Goal: Task Accomplishment & Management: Complete application form

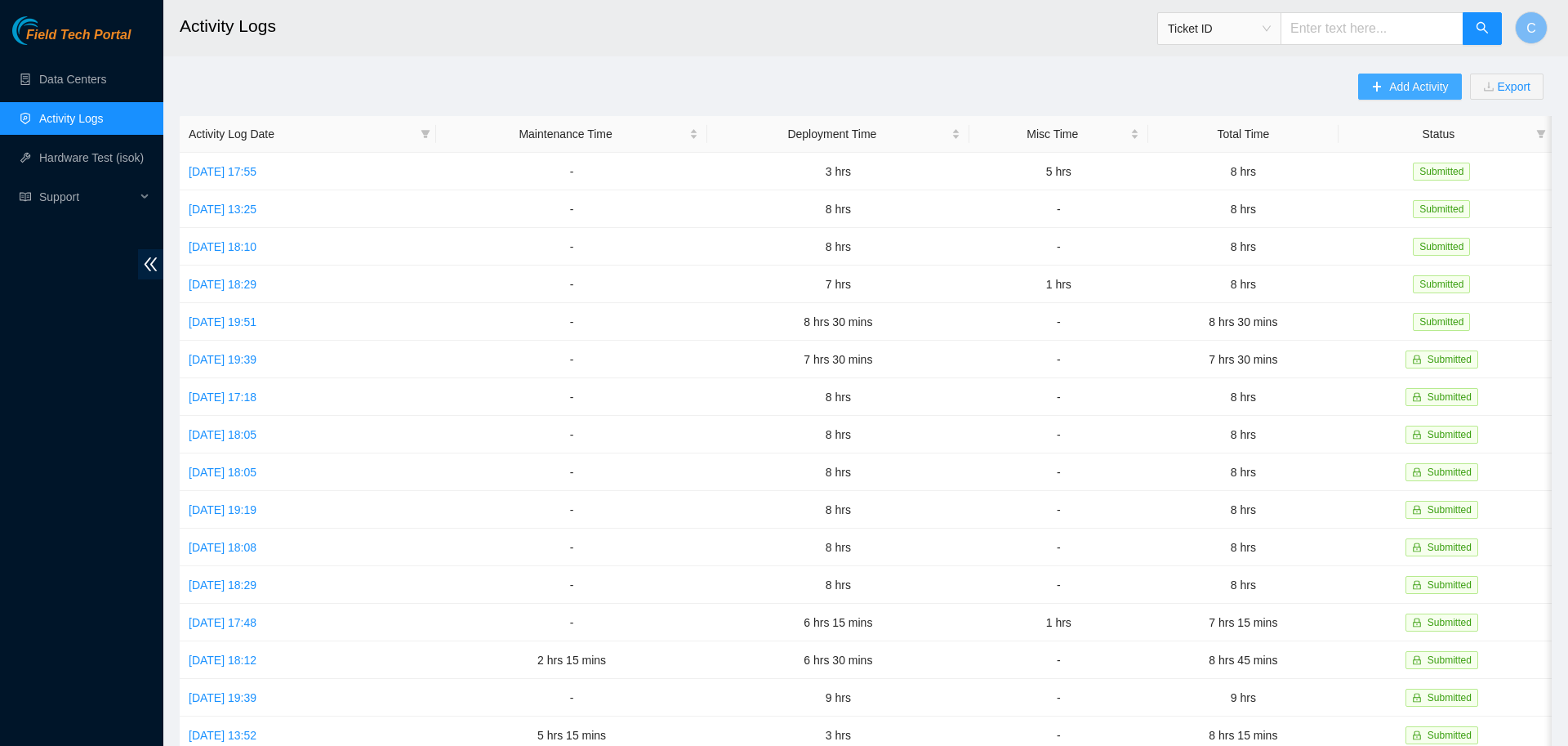
click at [1408, 78] on span "Add Activity" at bounding box center [1418, 86] width 59 height 18
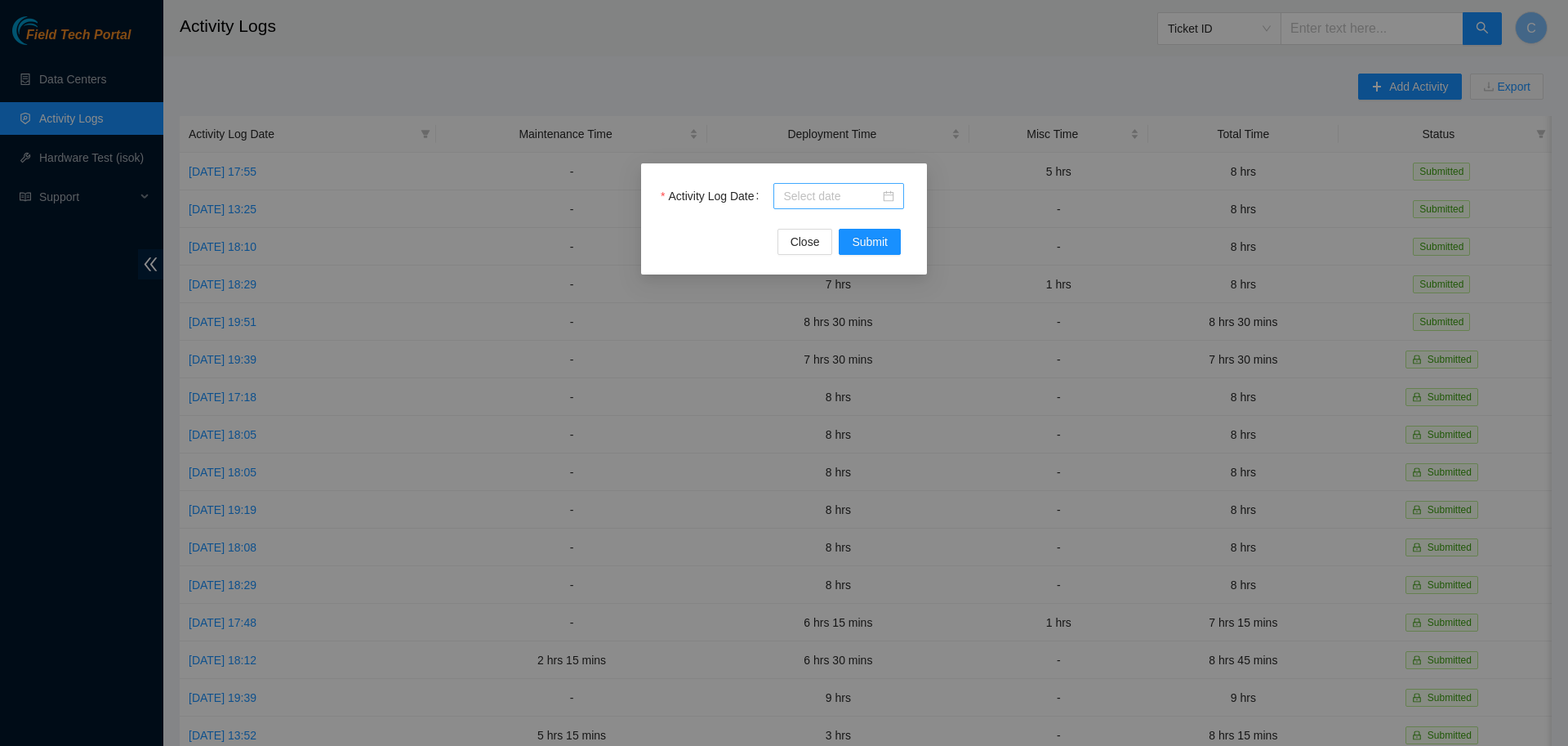
click at [823, 193] on input "Activity Log Date" at bounding box center [831, 195] width 97 height 18
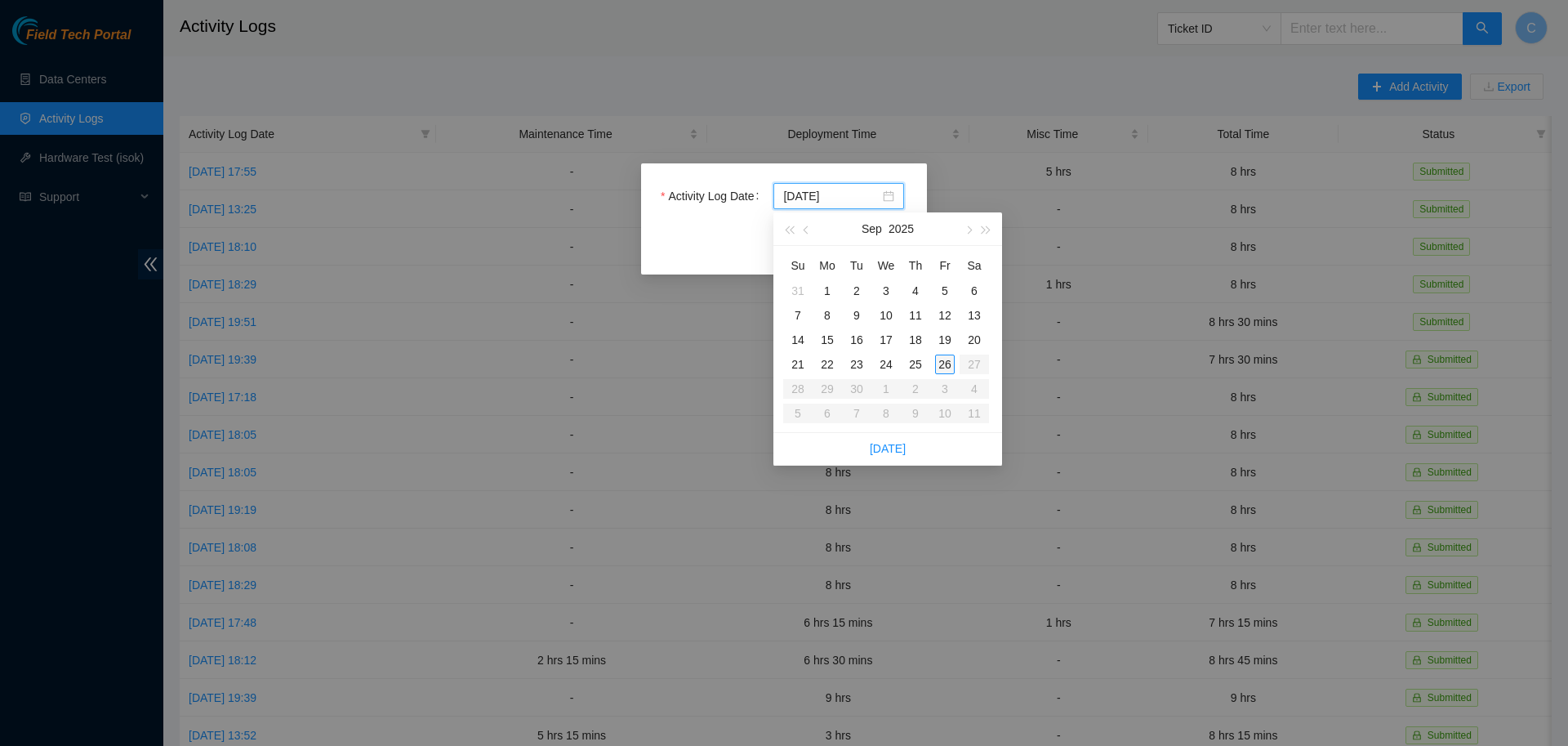
type input "[DATE]"
click at [943, 361] on div "26" at bounding box center [945, 364] width 20 height 20
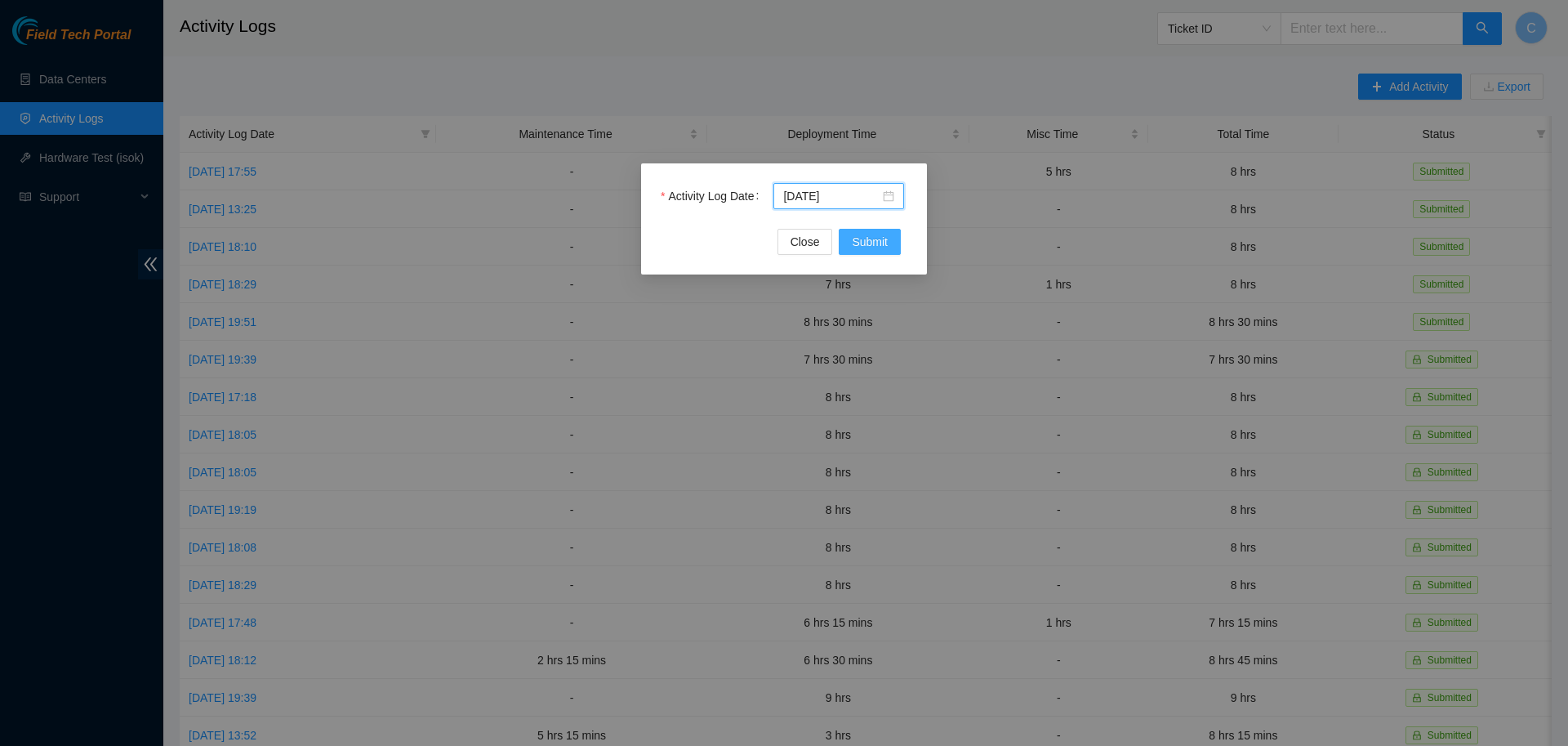
click at [864, 241] on span "Submit" at bounding box center [869, 242] width 36 height 18
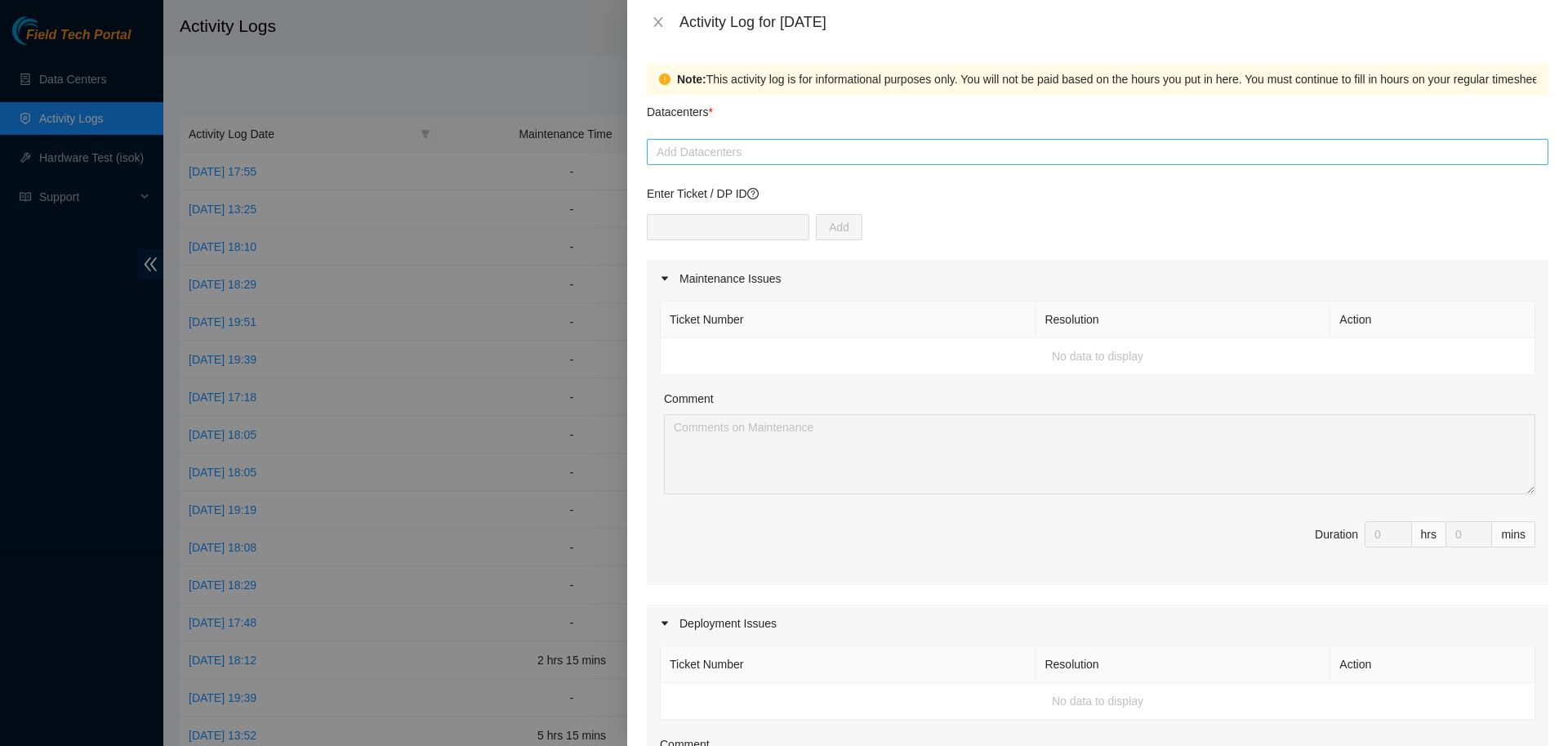
click at [738, 151] on div at bounding box center [1098, 151] width 894 height 20
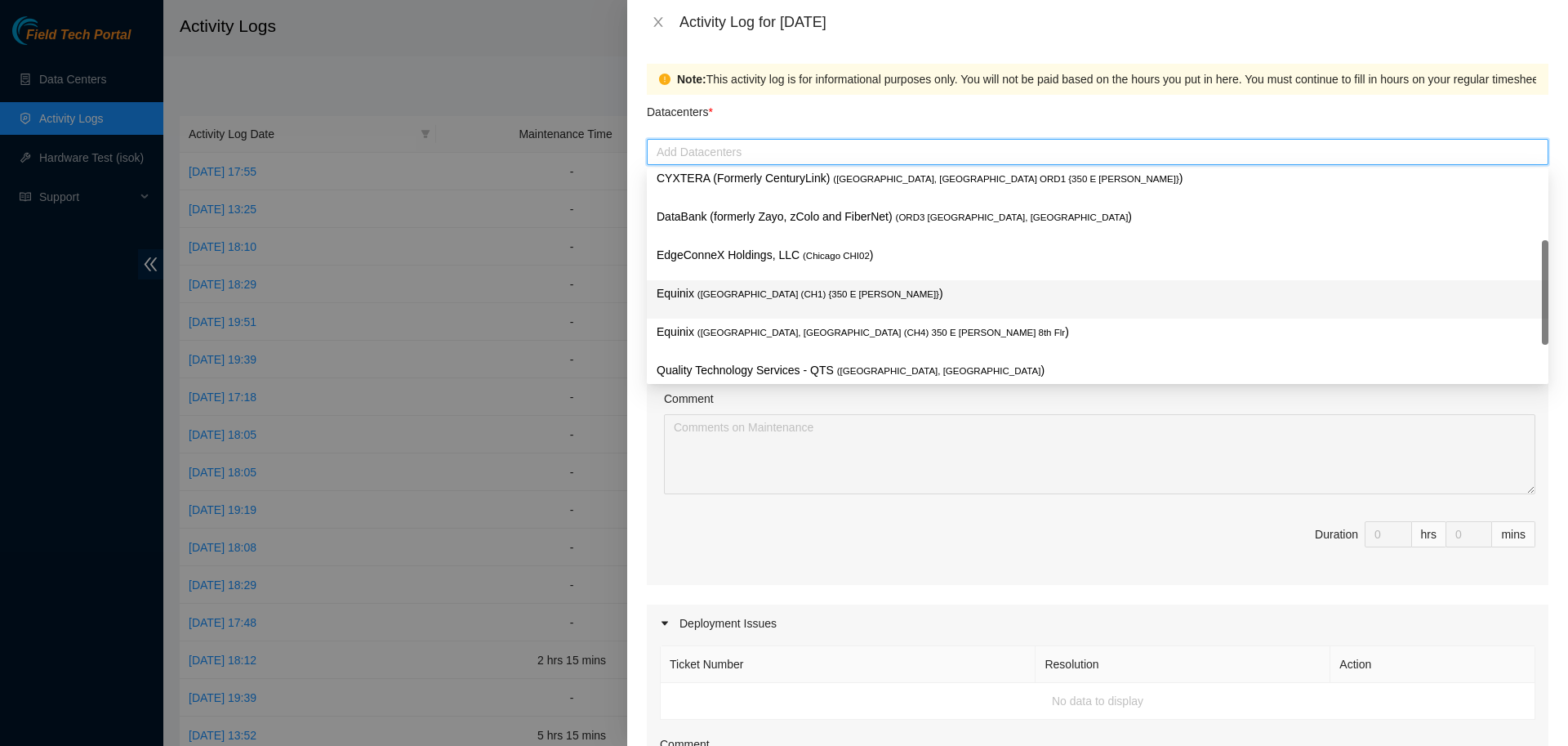
scroll to position [58, 0]
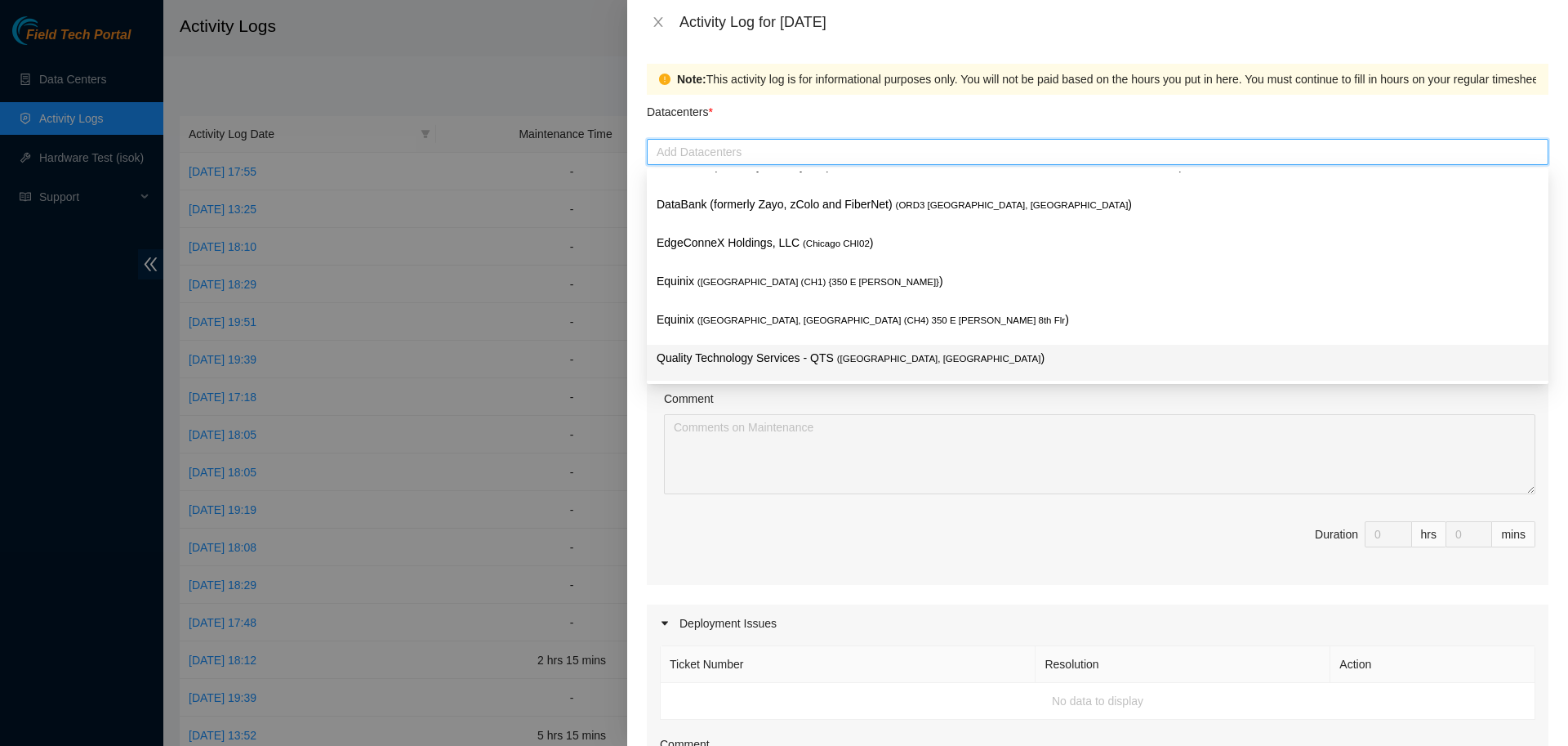
click at [719, 358] on p "Quality Technology Services - QTS ( [GEOGRAPHIC_DATA], [GEOGRAPHIC_DATA] )" at bounding box center [1098, 359] width 882 height 19
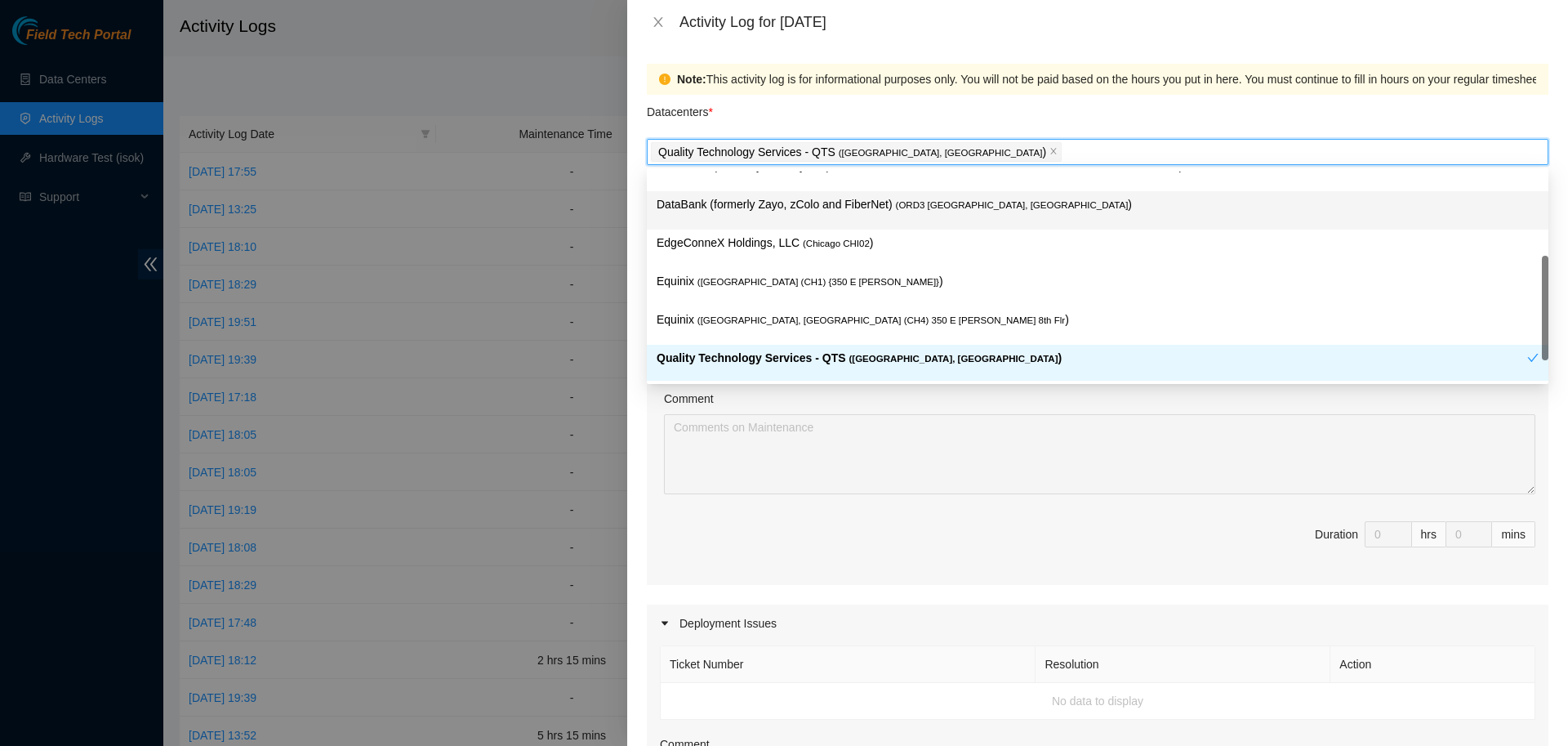
scroll to position [34, 0]
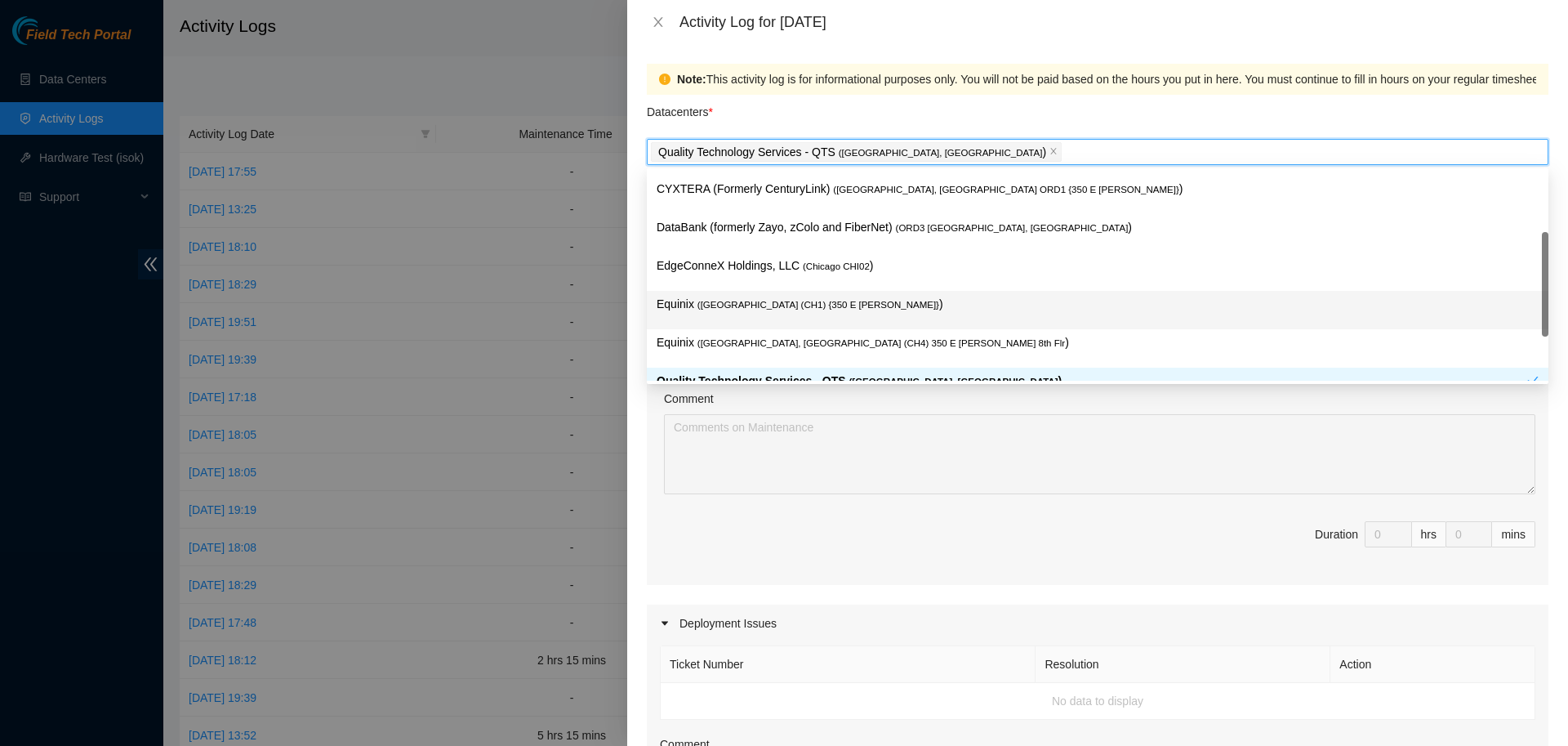
click at [777, 296] on p "Equinix ( [GEOGRAPHIC_DATA] (CH1) {350 E [PERSON_NAME]} )" at bounding box center [1098, 304] width 882 height 19
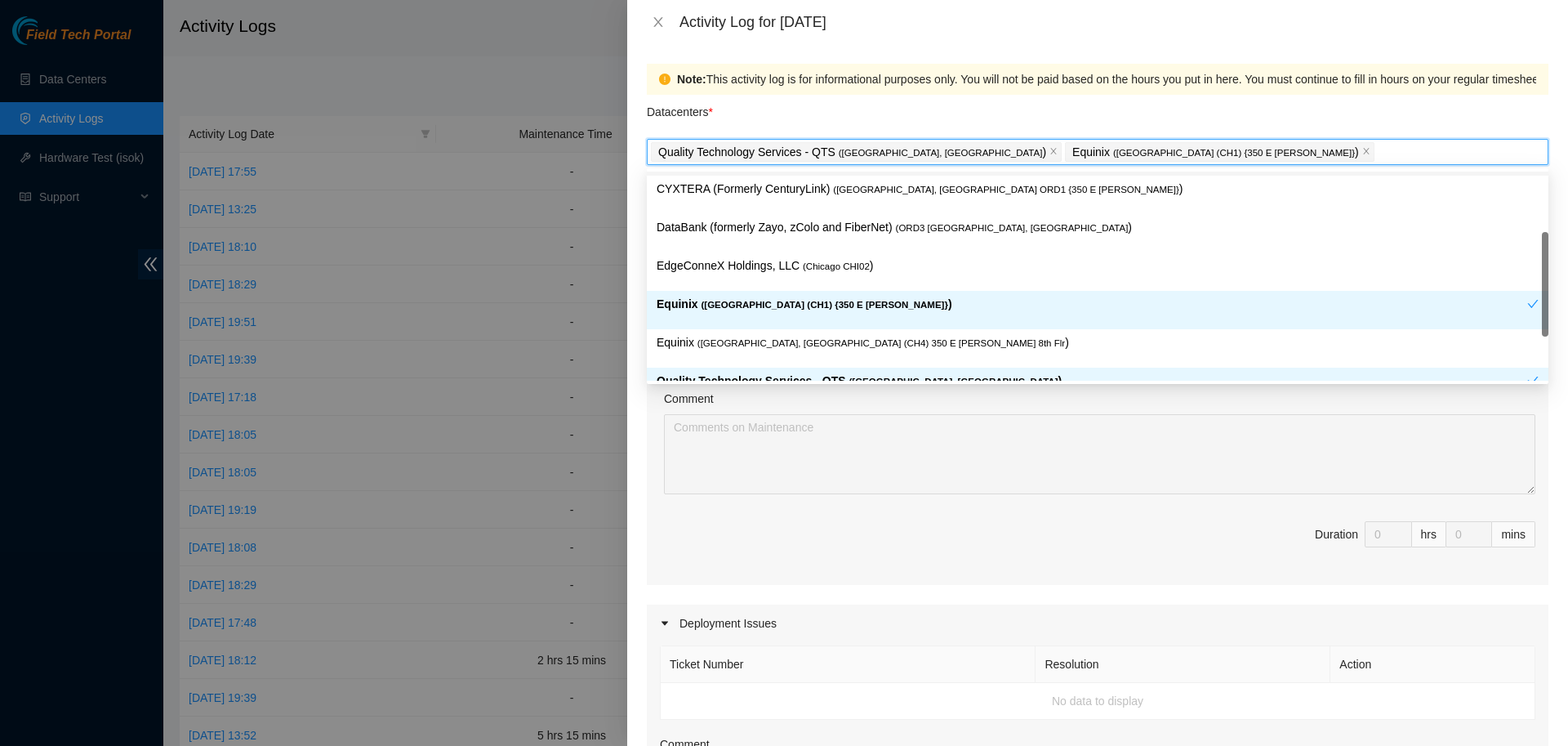
click at [1077, 115] on div "Datacenters *" at bounding box center [1097, 116] width 902 height 44
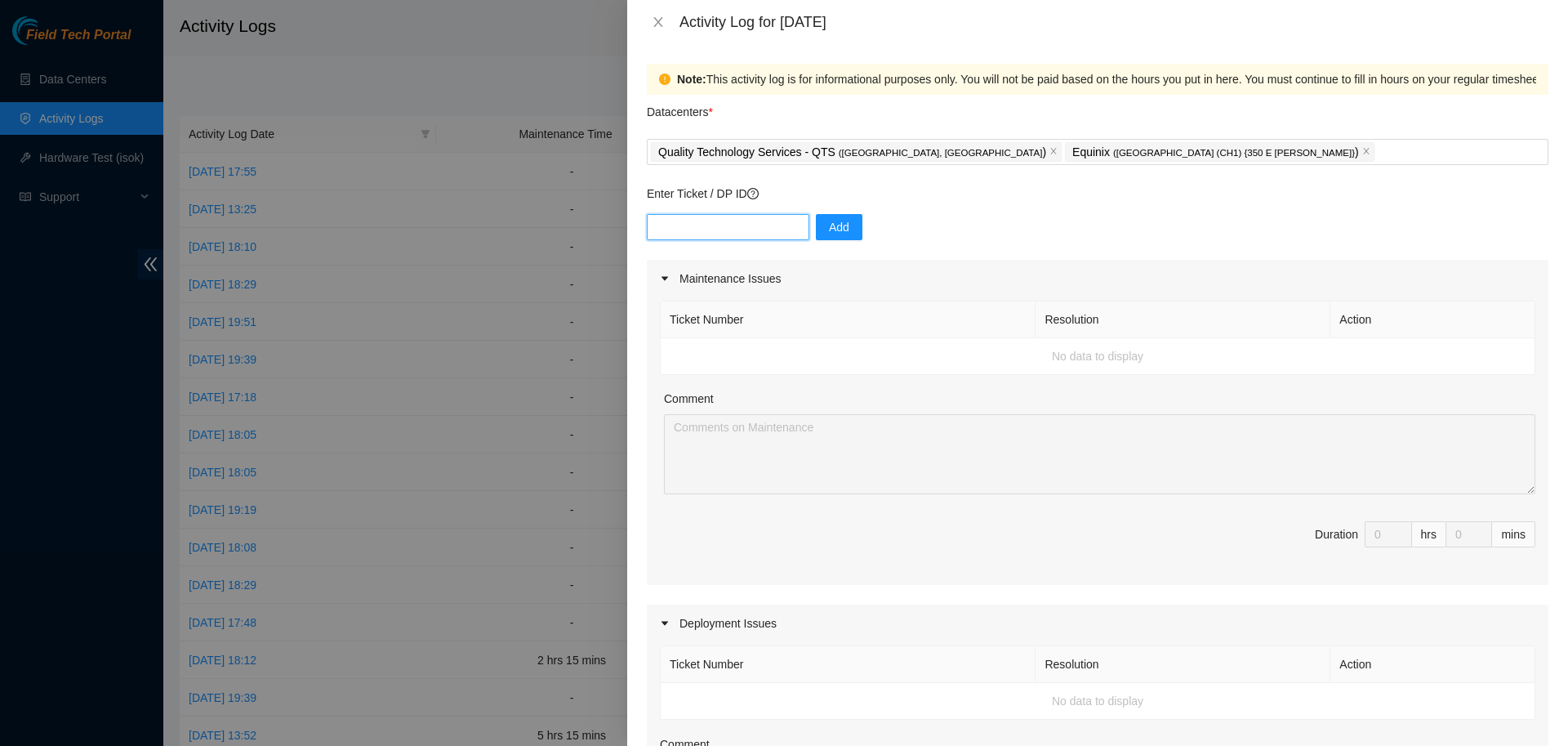
click at [732, 223] on input "text" at bounding box center [727, 227] width 163 height 26
type input "DP78353"
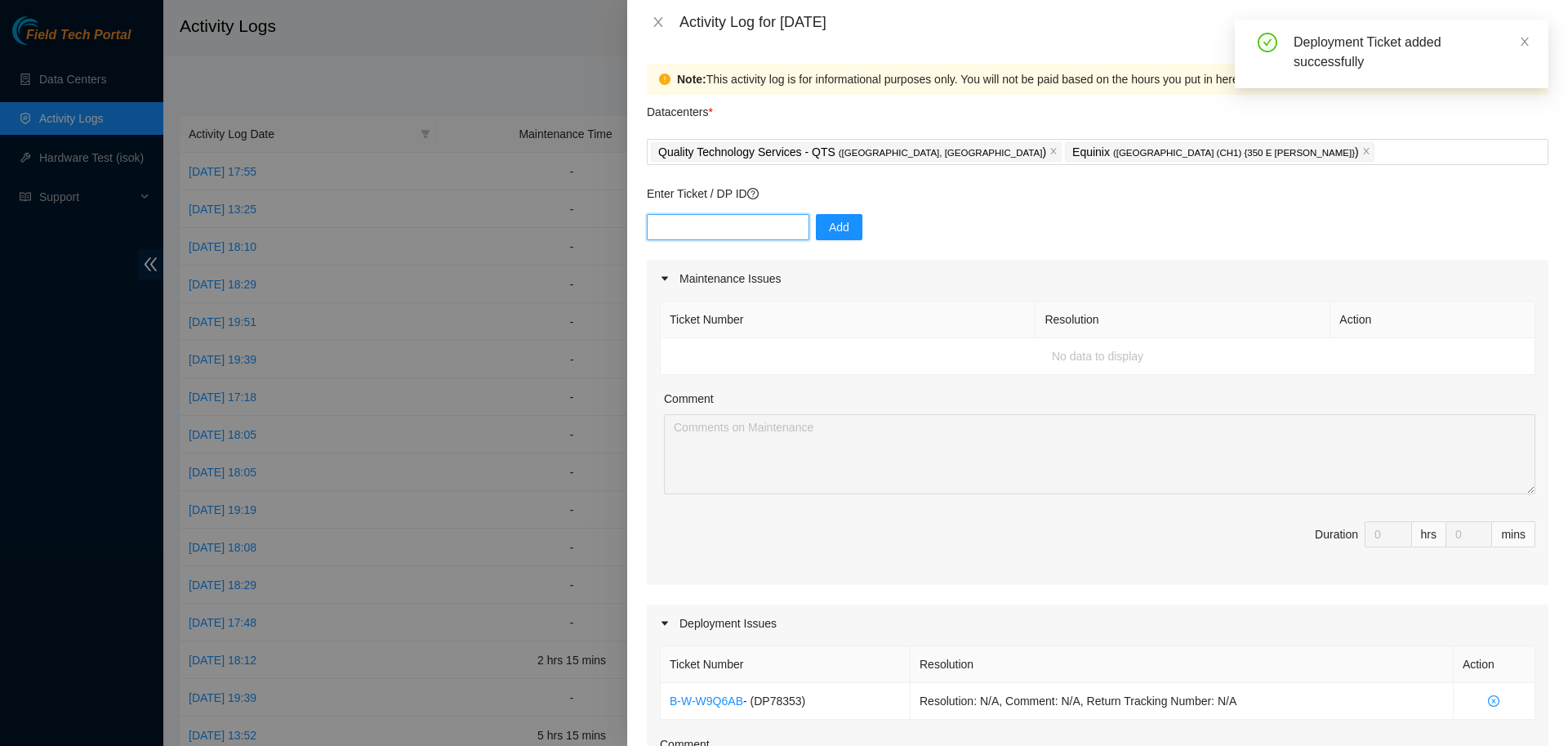
click at [773, 225] on input "text" at bounding box center [727, 227] width 163 height 26
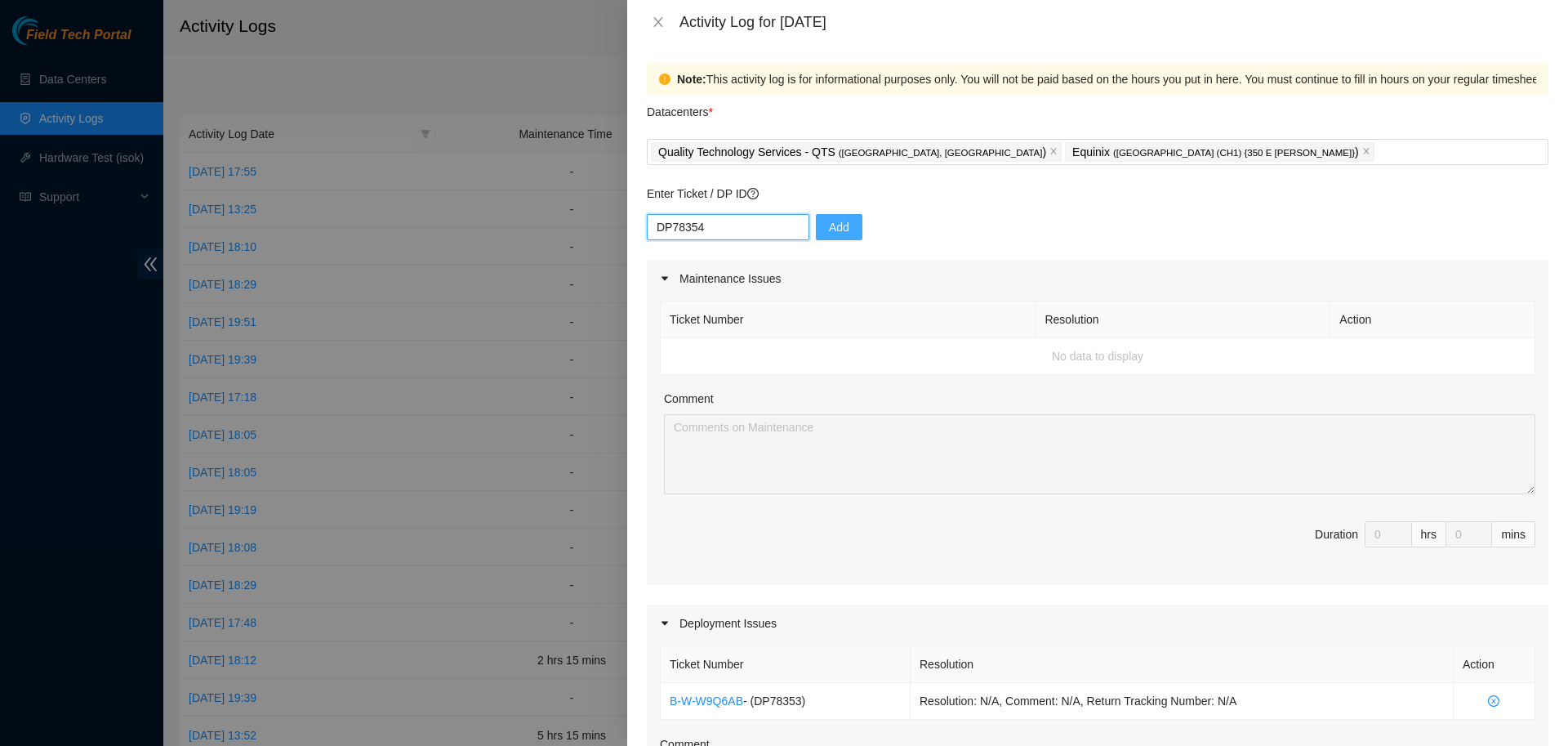
type input "DP78354"
click at [830, 227] on span "Add" at bounding box center [840, 227] width 20 height 18
click at [690, 231] on input "text" at bounding box center [727, 227] width 163 height 26
type input "DP81241"
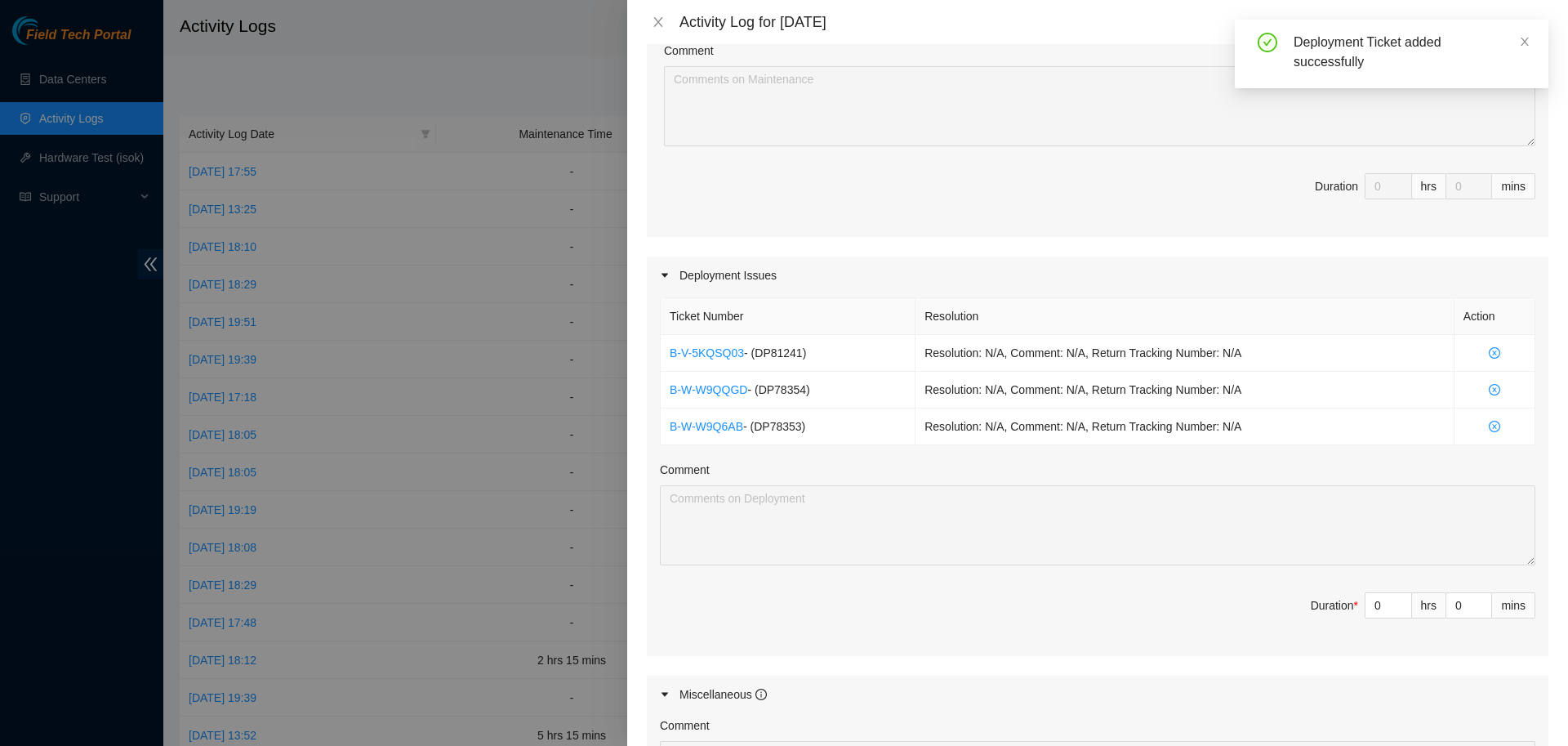
scroll to position [350, 0]
drag, startPoint x: 820, startPoint y: 347, endPoint x: 632, endPoint y: 340, distance: 188.1
click at [647, 340] on div "Deployment Issues Ticket Number Resolution Action B-V-5KQSQ03 - ( DP81241 ) Res…" at bounding box center [1097, 452] width 902 height 399
copy td "B-V-5KQSQ03 - ( DP81241 )"
drag, startPoint x: 1392, startPoint y: 596, endPoint x: 1302, endPoint y: 604, distance: 90.4
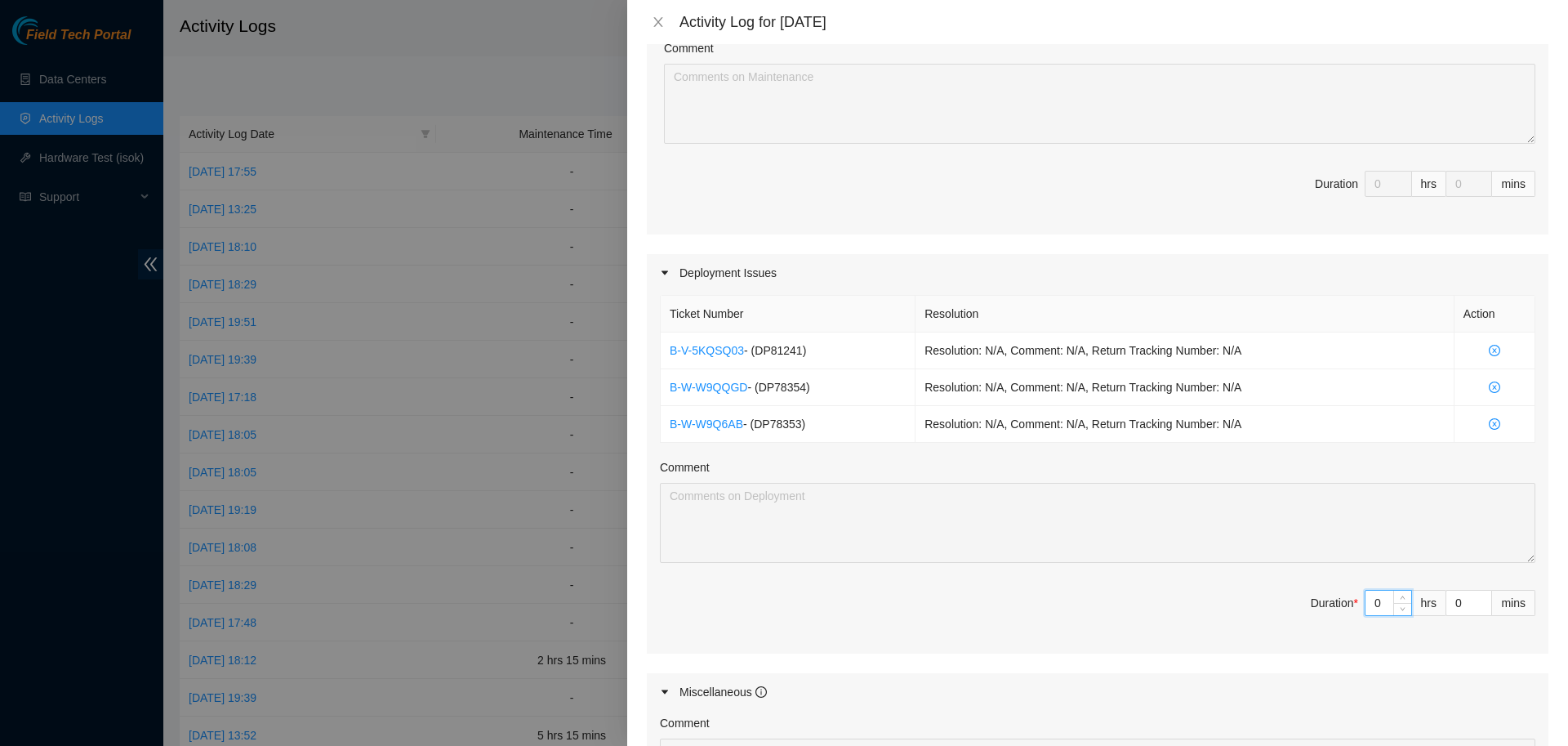
click at [1365, 604] on input "0" at bounding box center [1388, 603] width 46 height 24
type input "8"
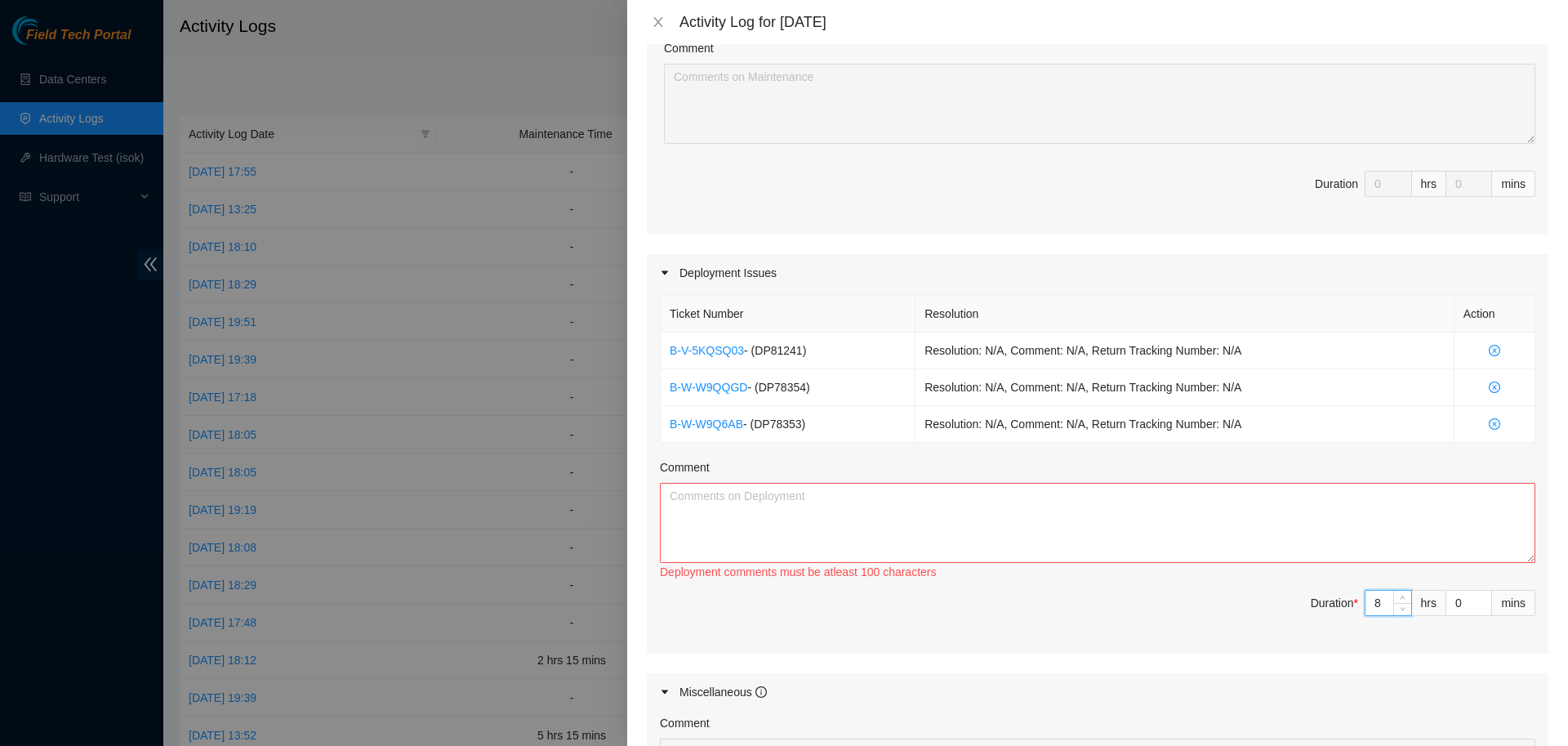
type input "8"
click at [1114, 491] on textarea "Comment" at bounding box center [1098, 523] width 876 height 80
paste textarea "B-V-5KQSQ03 - (DP81241)"
click at [1074, 491] on textarea "B-V-5KQSQ03 - (DP81241): Received and checked over RE plans from NIE - gave NIE…" at bounding box center [1098, 523] width 876 height 80
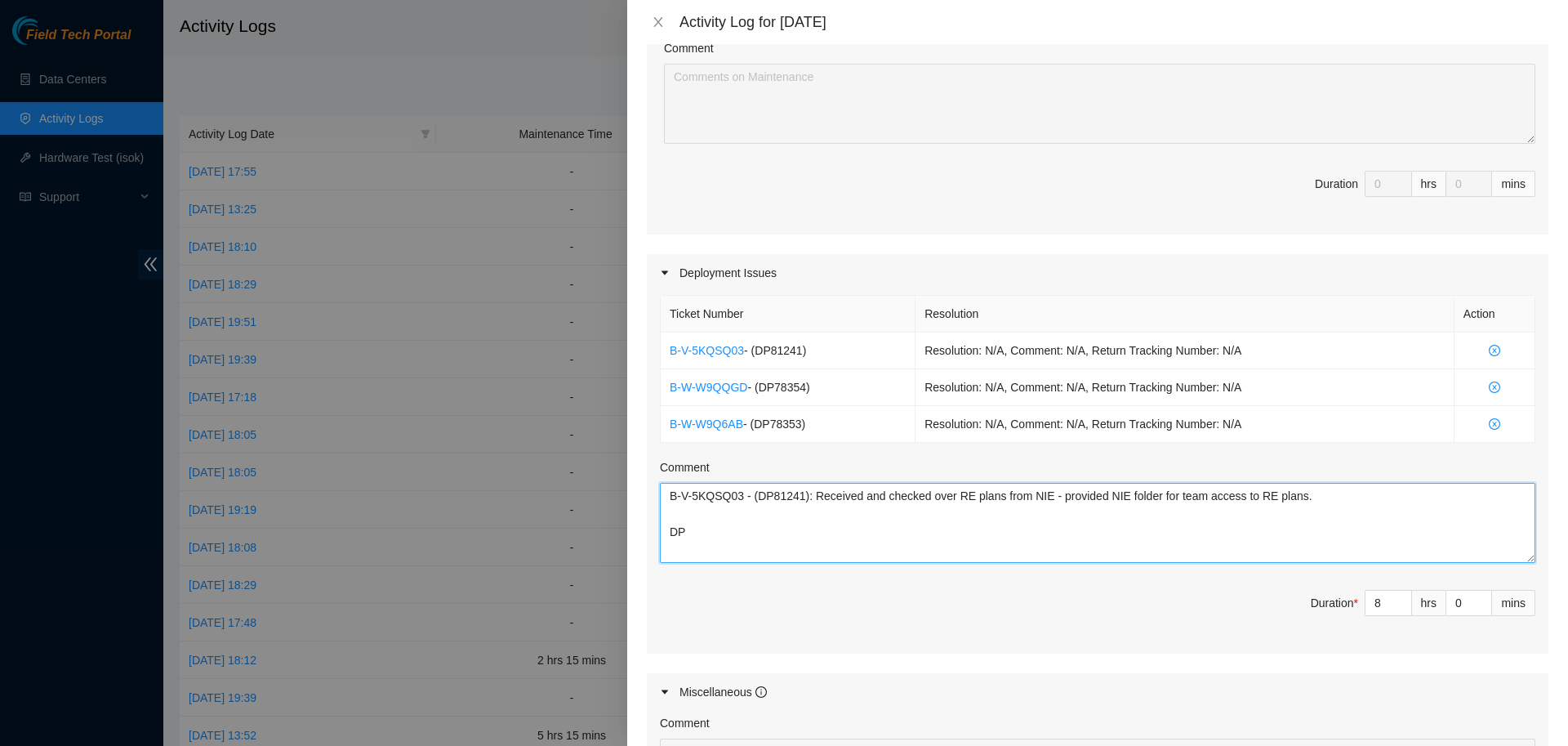
click at [1338, 491] on textarea "B-V-5KQSQ03 - (DP81241): Received and checked over RE plans from NIE - provided…" at bounding box center [1098, 523] width 876 height 80
click at [1300, 501] on textarea "B-V-5KQSQ03 - (DP81241): Received and checked over RE plans from NIE - provided…" at bounding box center [1098, 523] width 876 height 80
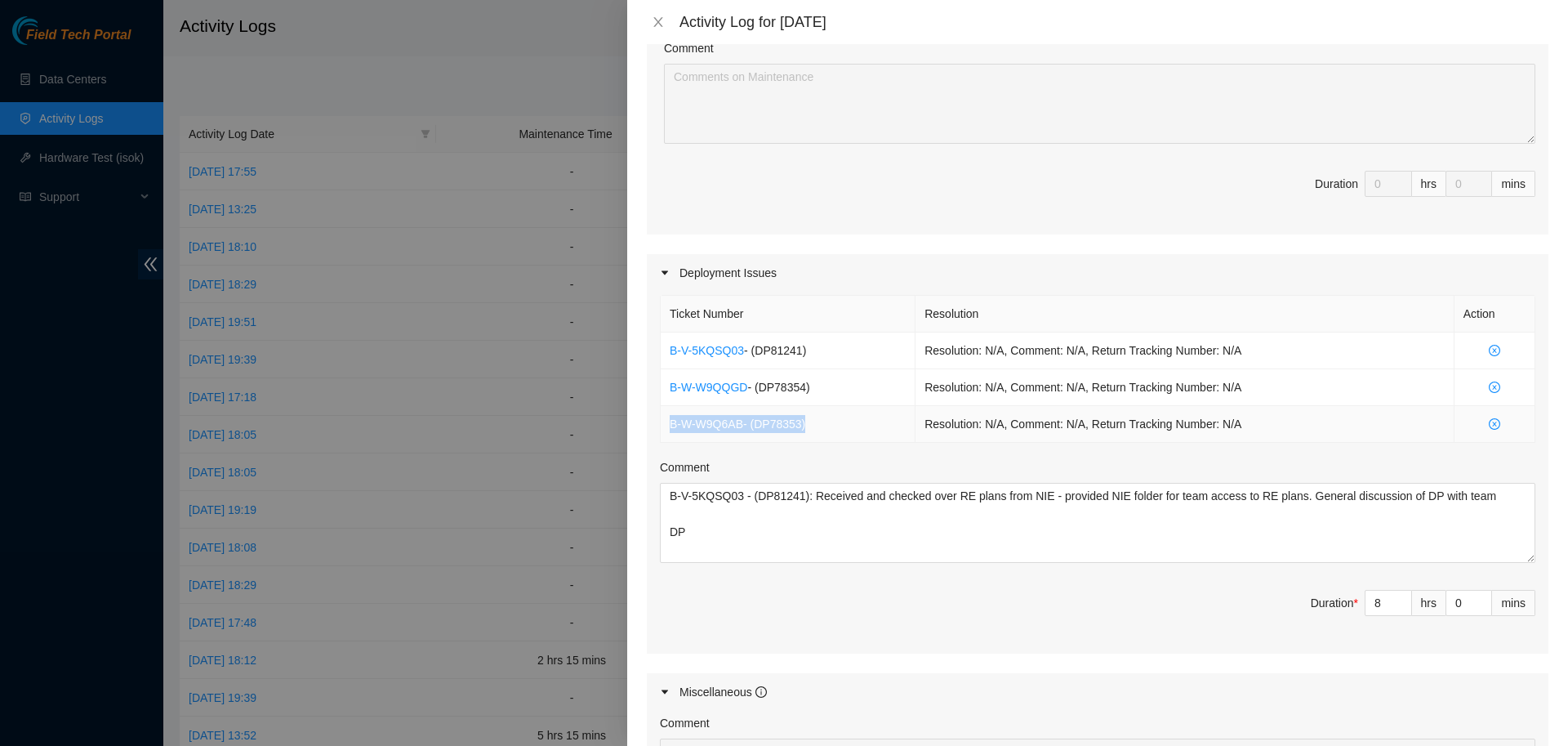
drag, startPoint x: 804, startPoint y: 429, endPoint x: 663, endPoint y: 410, distance: 142.3
click at [663, 410] on td "B-W-W9Q6AB - ( DP78353 )" at bounding box center [788, 425] width 255 height 37
copy td "B-W-W9Q6AB - ( DP78353 )"
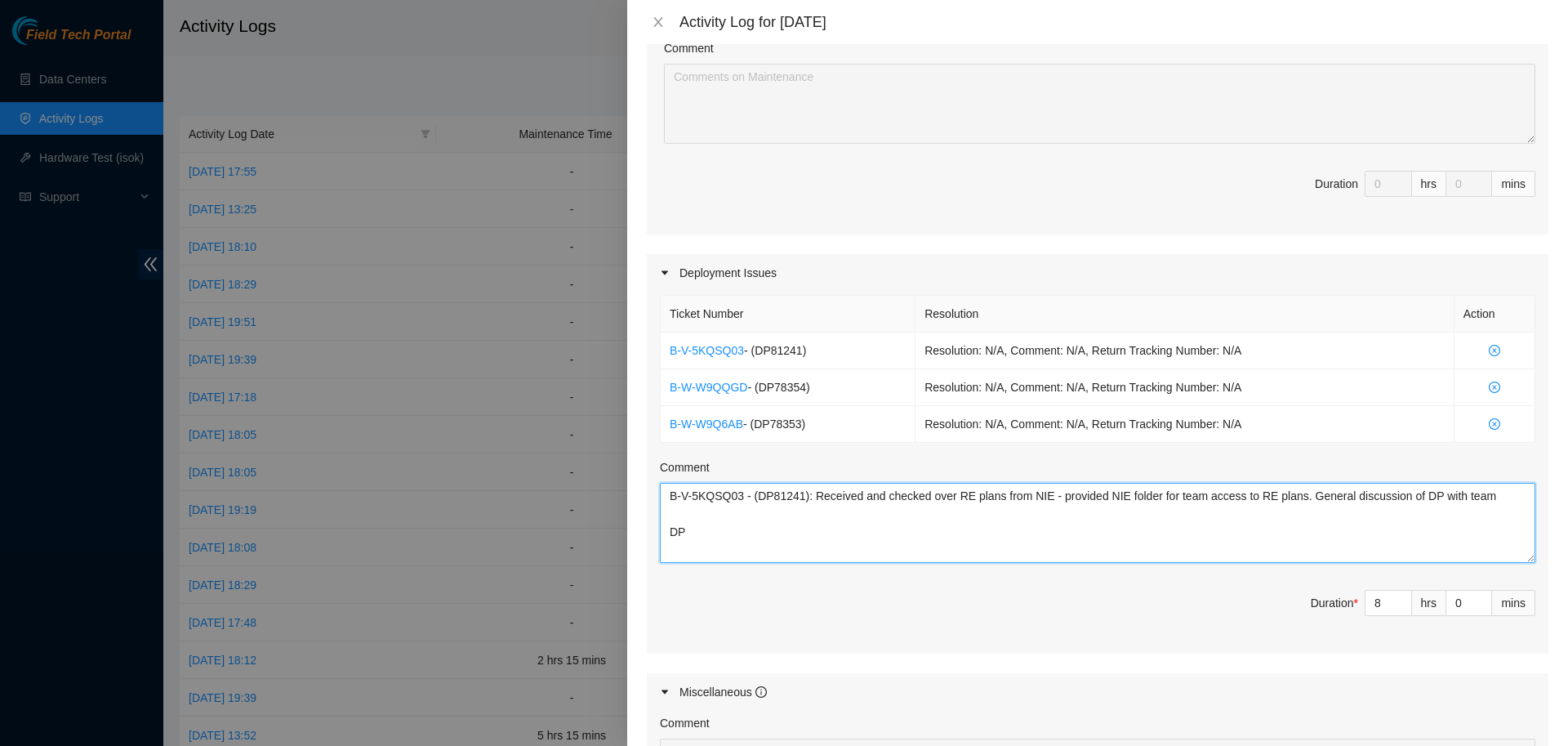
drag, startPoint x: 689, startPoint y: 535, endPoint x: 647, endPoint y: 530, distance: 42.3
click at [660, 530] on textarea "B-V-5KQSQ03 - (DP81241): Received and checked over RE plans from NIE - provided…" at bounding box center [1098, 523] width 876 height 80
paste textarea "B-W-W9Q6AB - (DP78353)"
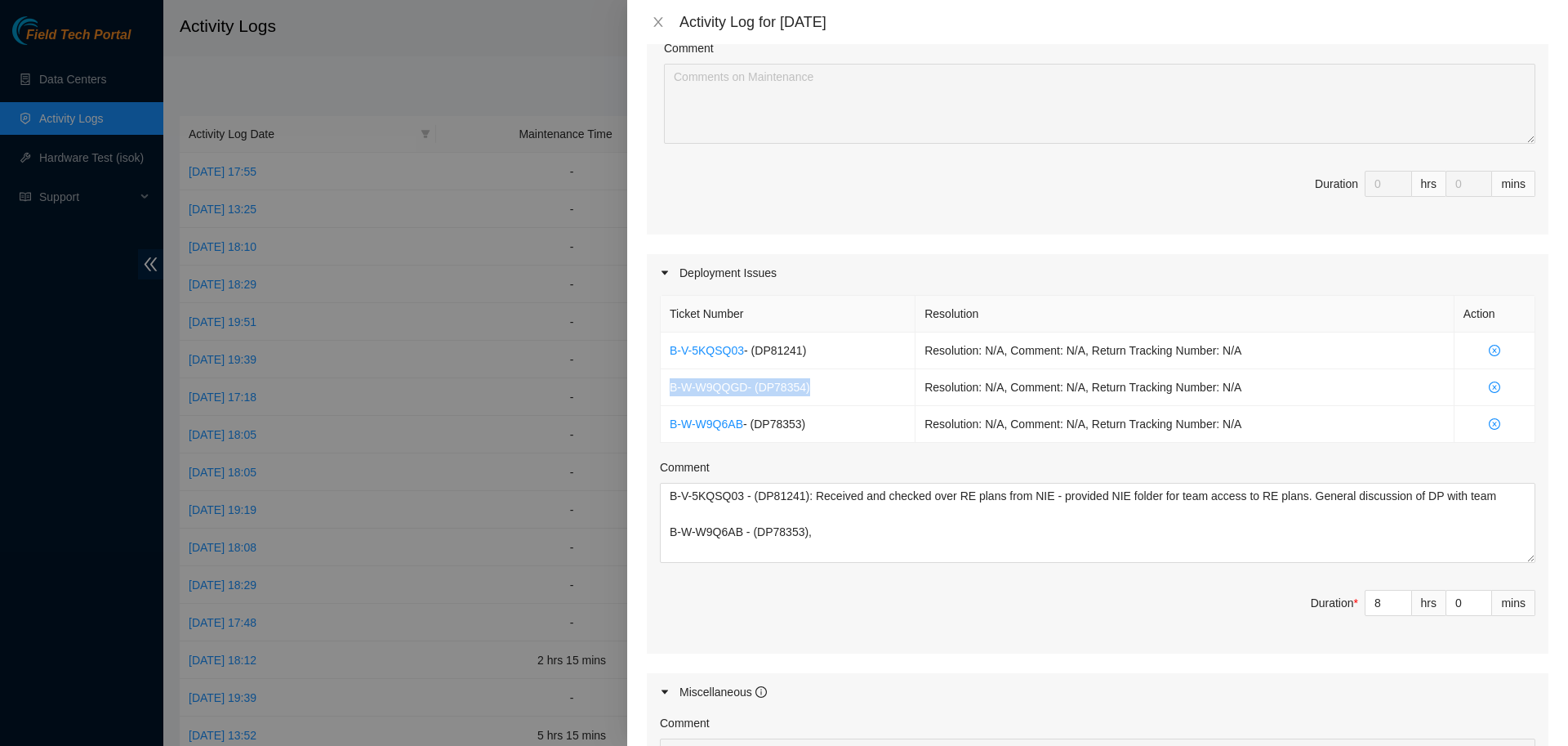
drag, startPoint x: 811, startPoint y: 393, endPoint x: 654, endPoint y: 378, distance: 157.7
click at [654, 378] on div "Ticket Number Resolution Action B-V-5KQSQ03 - ( DP81241 ) Resolution: N/A, Comm…" at bounding box center [1097, 472] width 902 height 361
copy td "B-W-W9QQGD - ( DP78354 )"
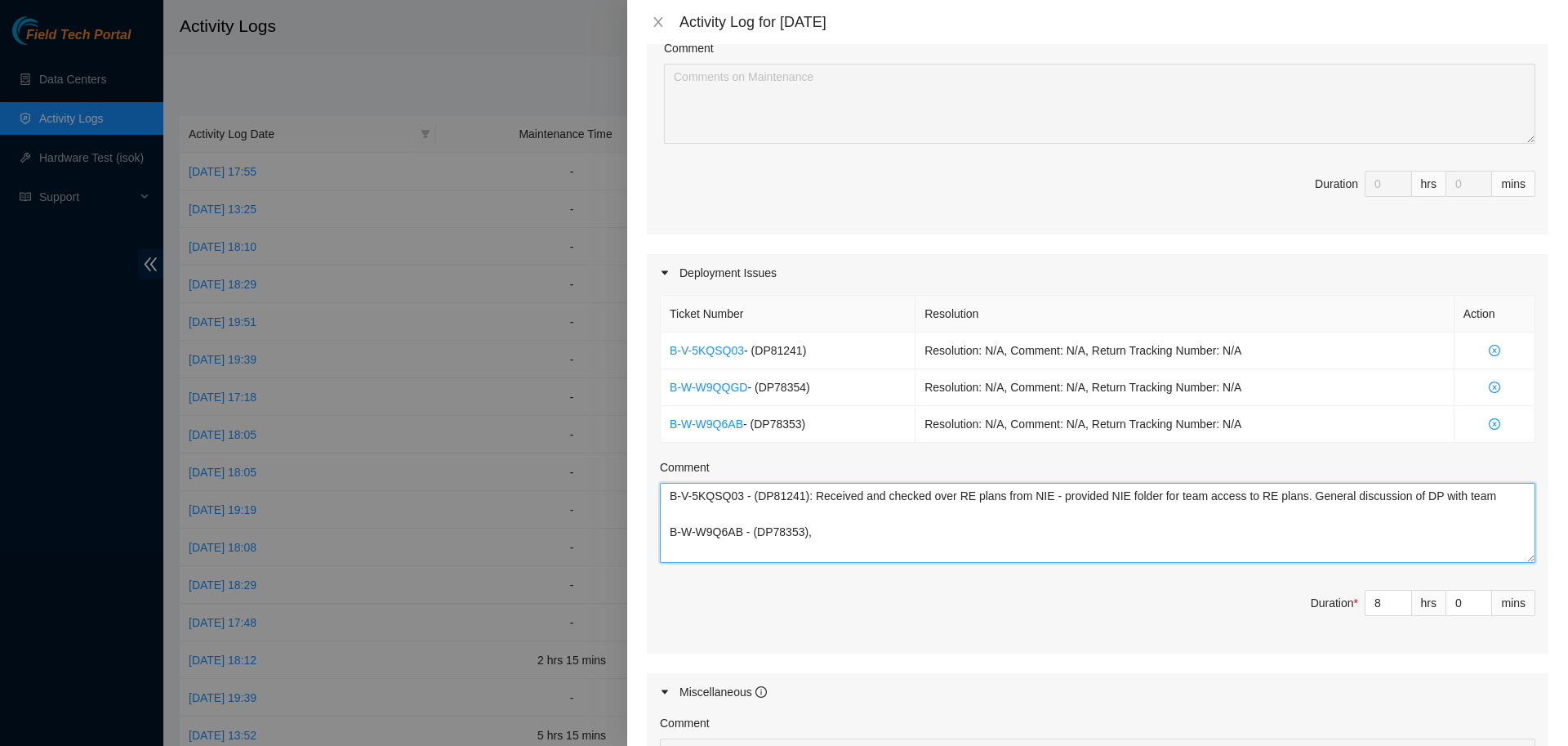
click at [837, 535] on textarea "B-V-5KQSQ03 - (DP81241): Received and checked over RE plans from NIE - provided…" at bounding box center [1098, 523] width 876 height 80
paste textarea "B-W-W9QQGD - (DP78354)"
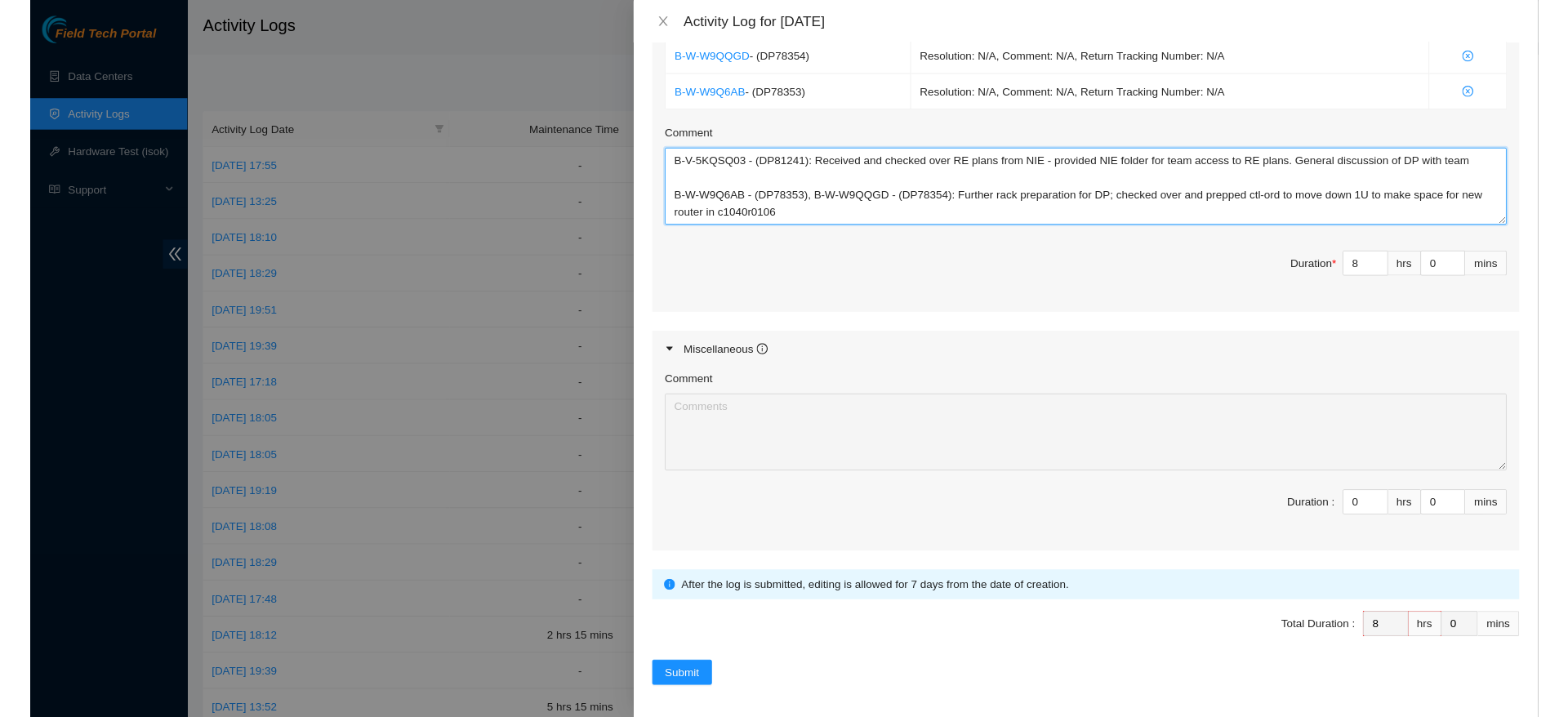
scroll to position [684, 0]
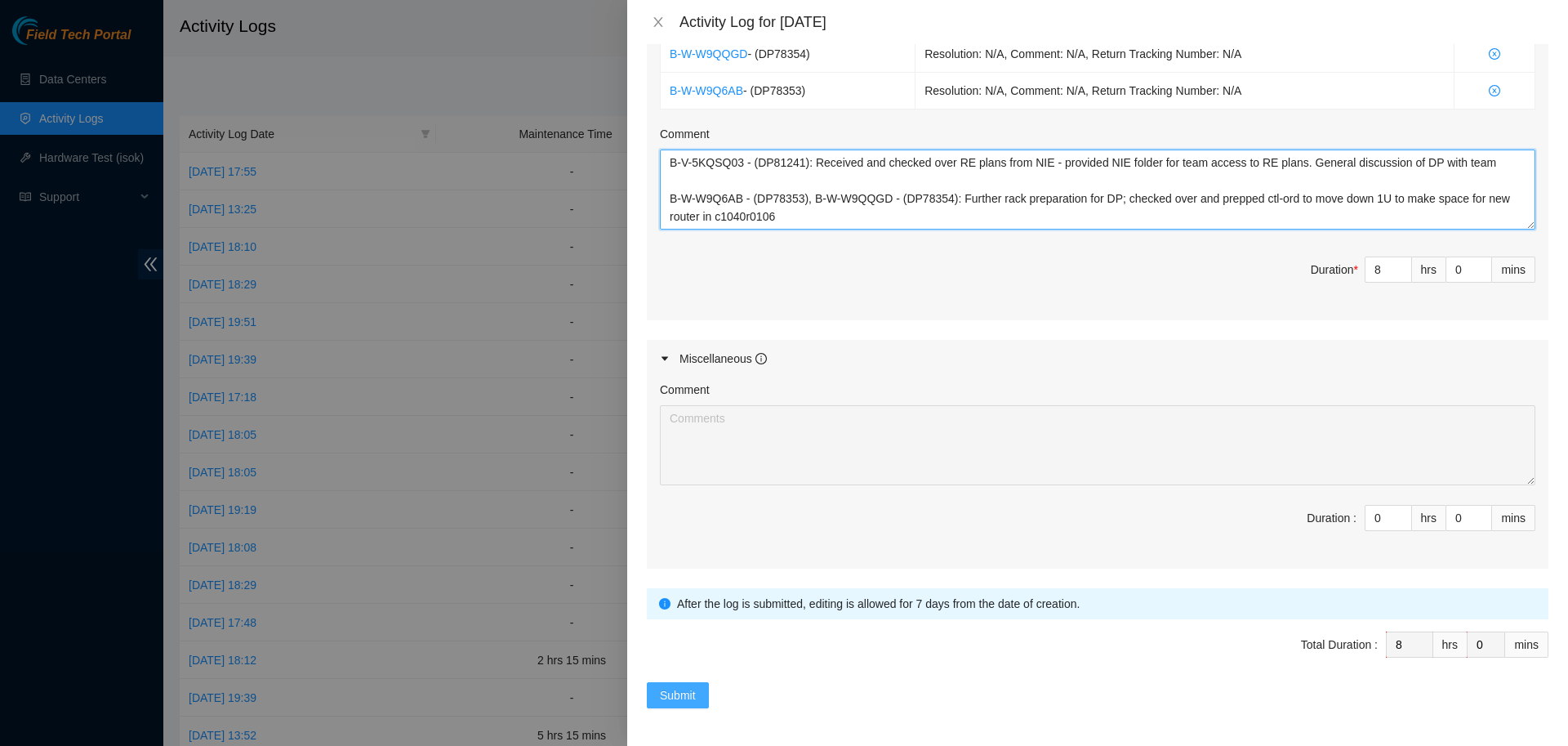
type textarea "B-V-5KQSQ03 - (DP81241): Received and checked over RE plans from NIE - provided…"
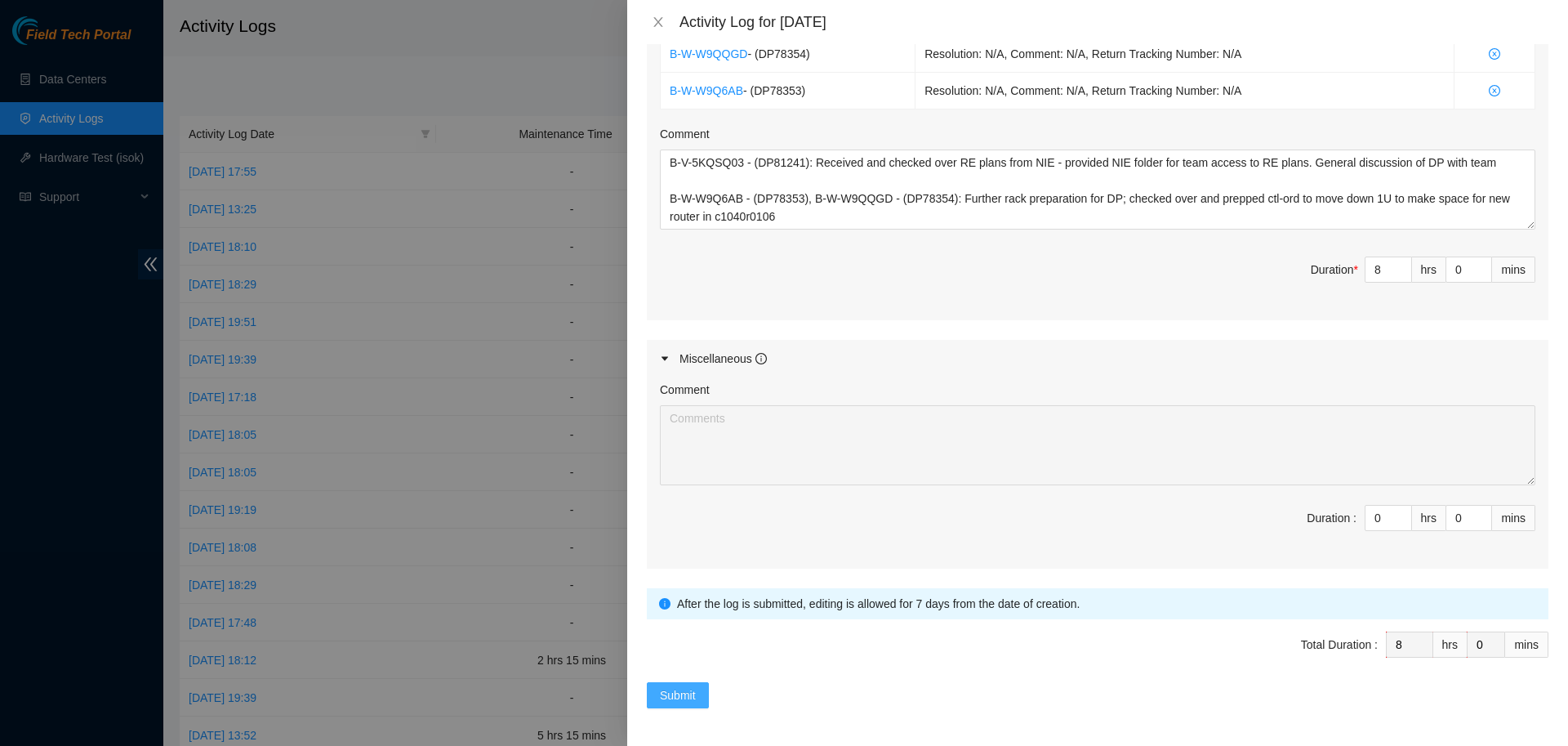
click at [702, 690] on button "Submit" at bounding box center [677, 695] width 62 height 26
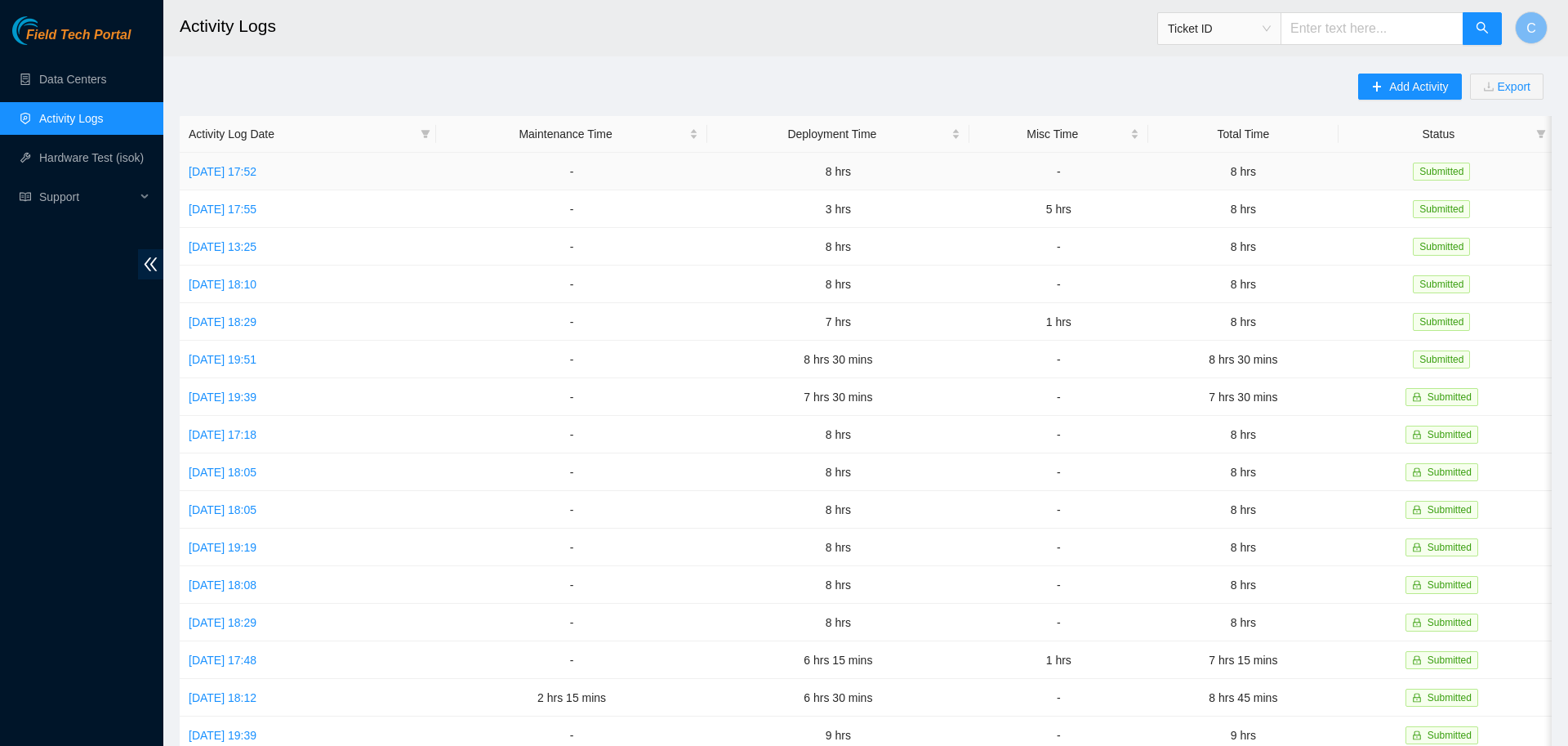
click at [248, 163] on td "[DATE] 17:52" at bounding box center [307, 171] width 256 height 37
click at [242, 173] on link "[DATE] 17:52" at bounding box center [222, 172] width 68 height 13
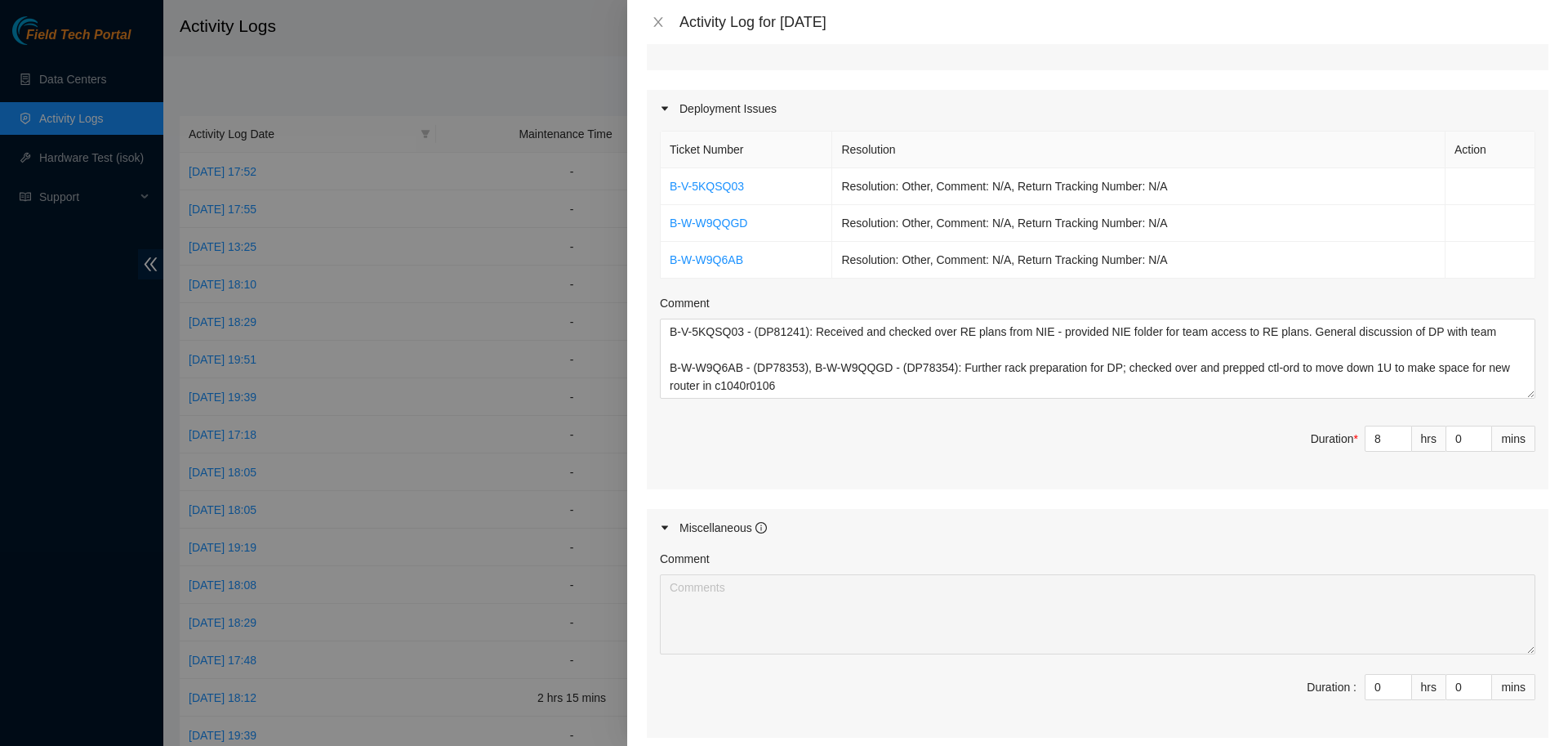
scroll to position [518, 0]
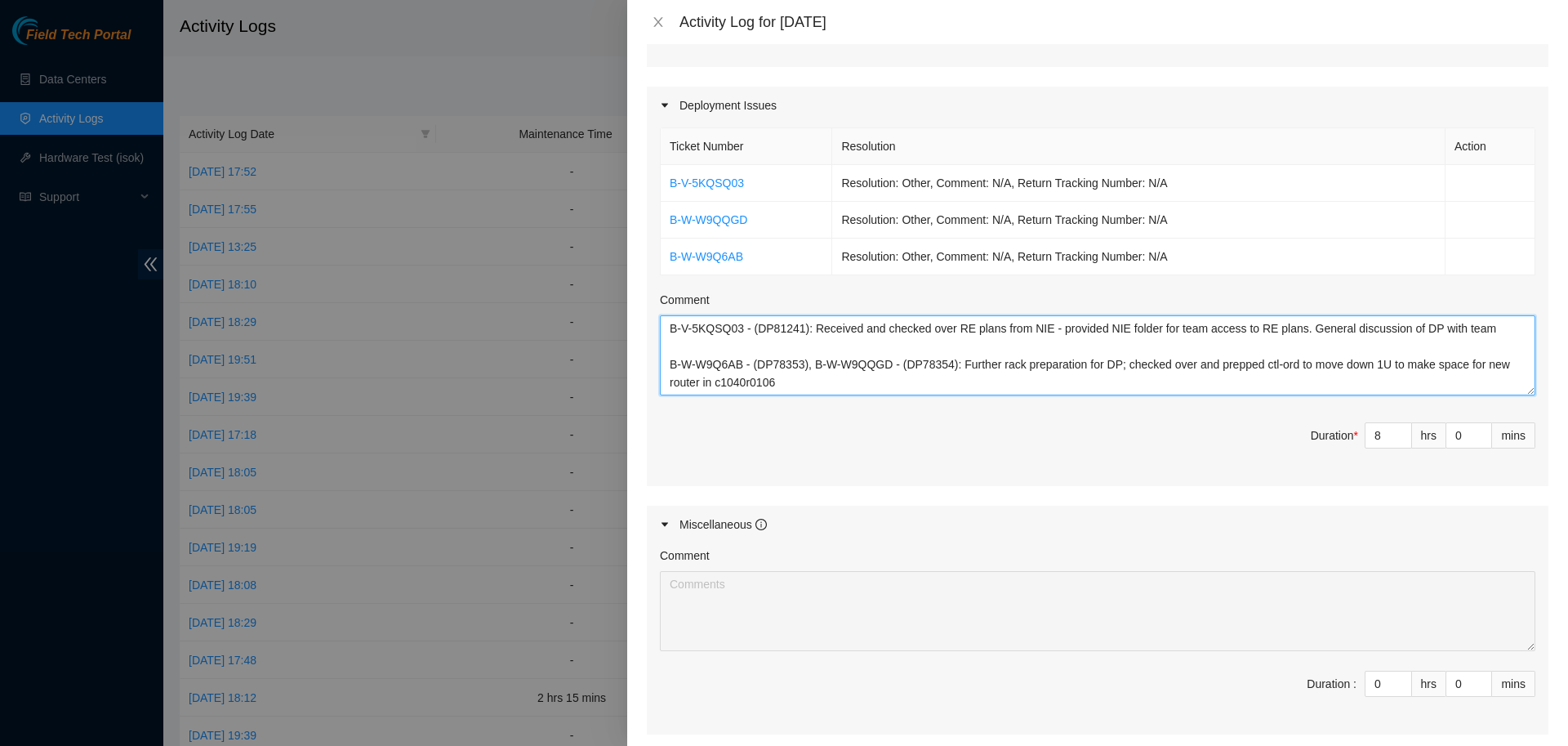
click at [884, 382] on textarea "B-V-5KQSQ03 - (DP81241): Received and checked over RE plans from NIE - provided…" at bounding box center [1098, 355] width 876 height 80
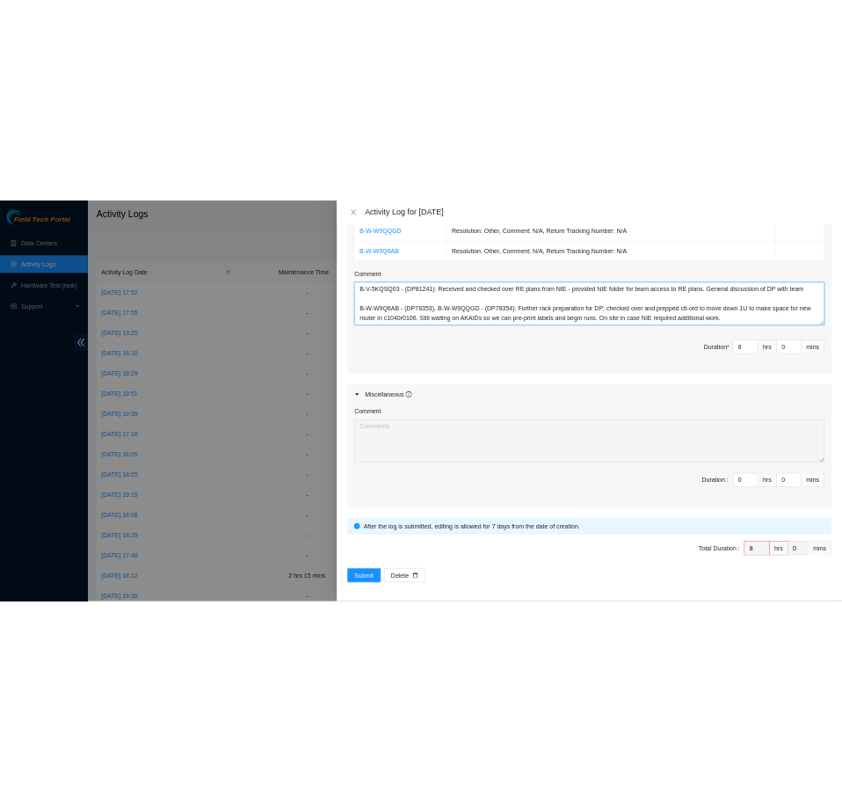
scroll to position [736, 0]
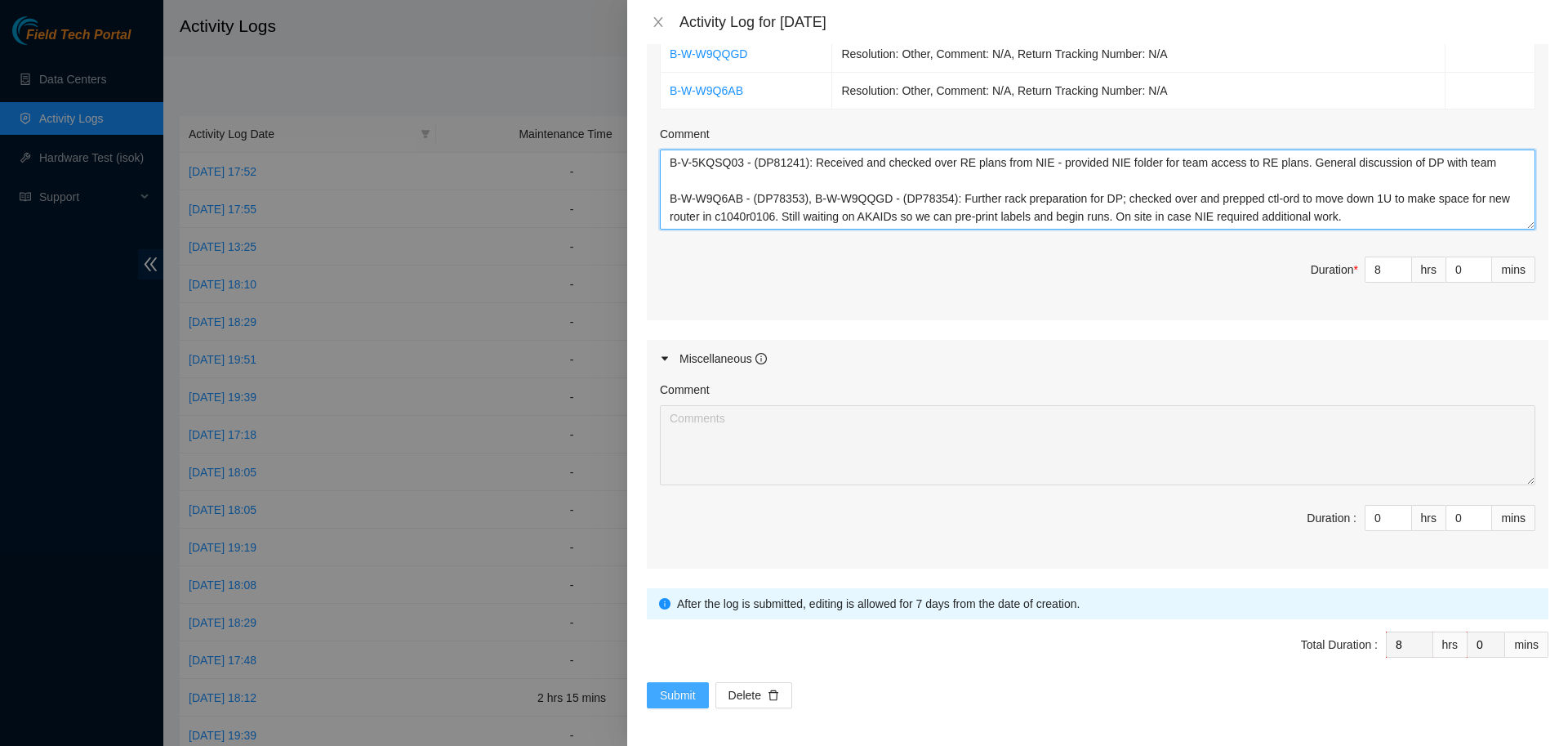
type textarea "B-V-5KQSQ03 - (DP81241): Received and checked over RE plans from NIE - provided…"
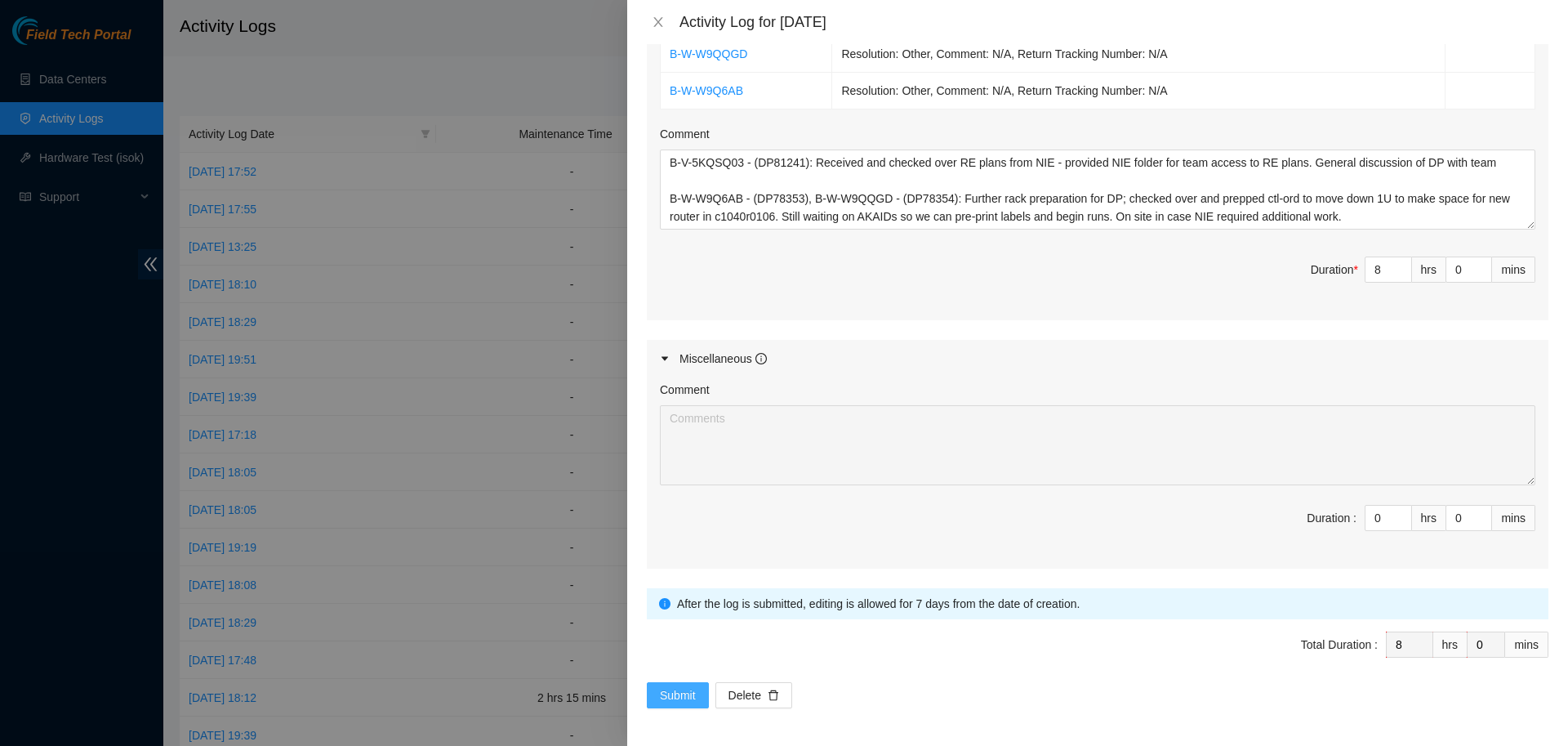
click at [676, 688] on span "Submit" at bounding box center [678, 695] width 36 height 18
